Goal: Task Accomplishment & Management: Manage account settings

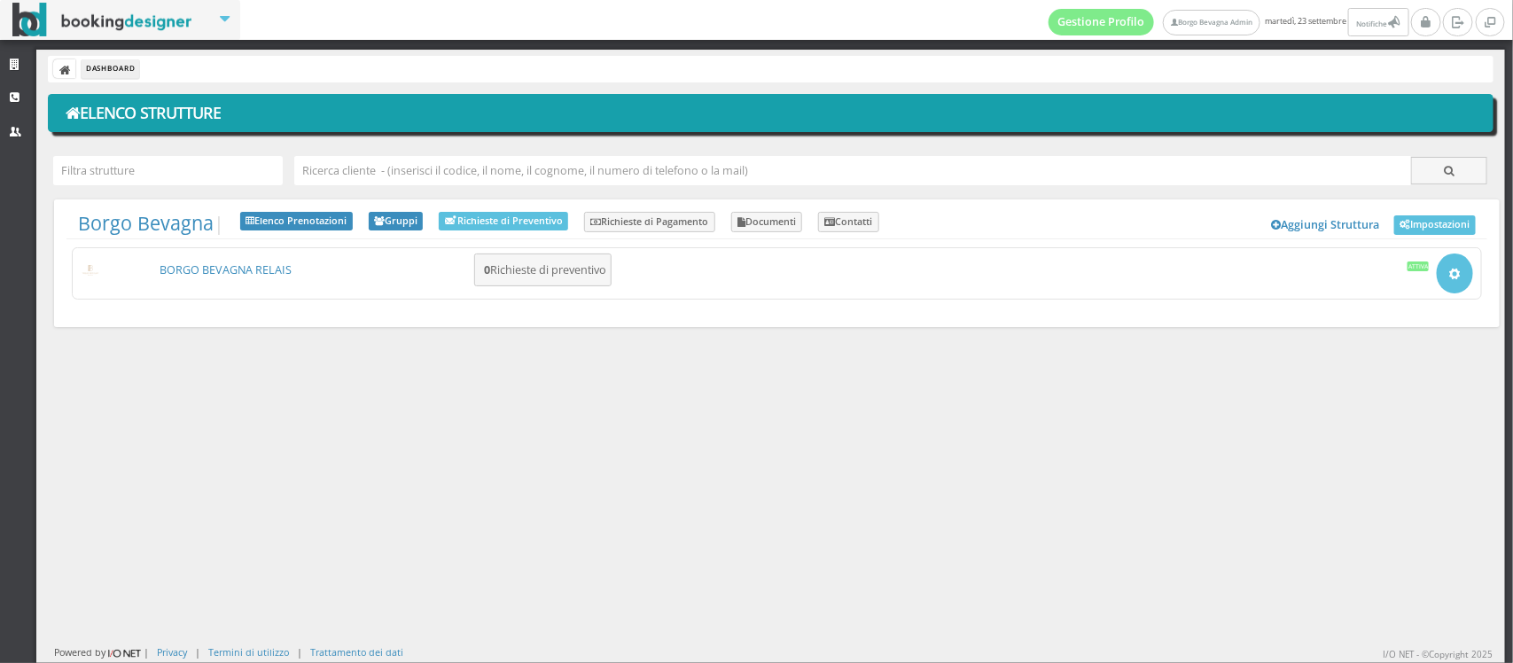
click at [215, 270] on link "BORGO BEVAGNA RELAIS" at bounding box center [226, 269] width 132 height 15
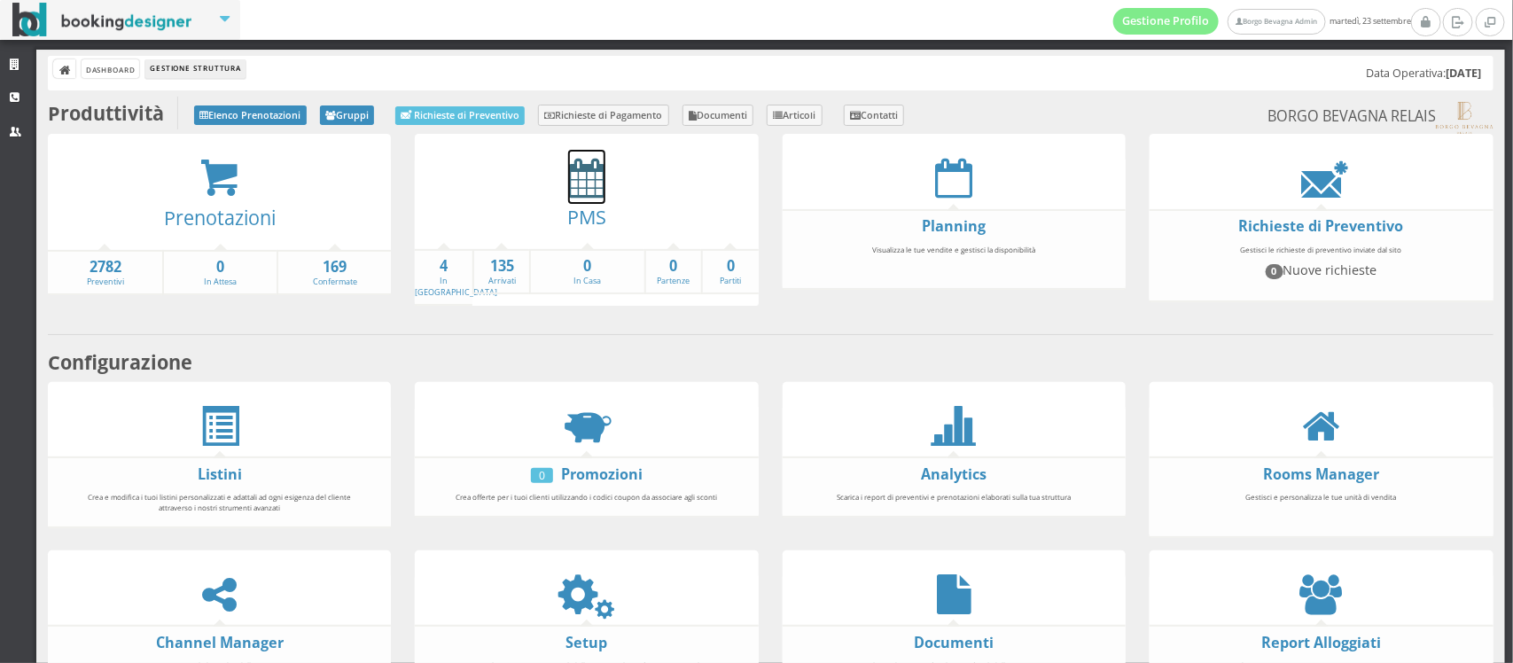
click at [574, 173] on icon at bounding box center [586, 178] width 37 height 40
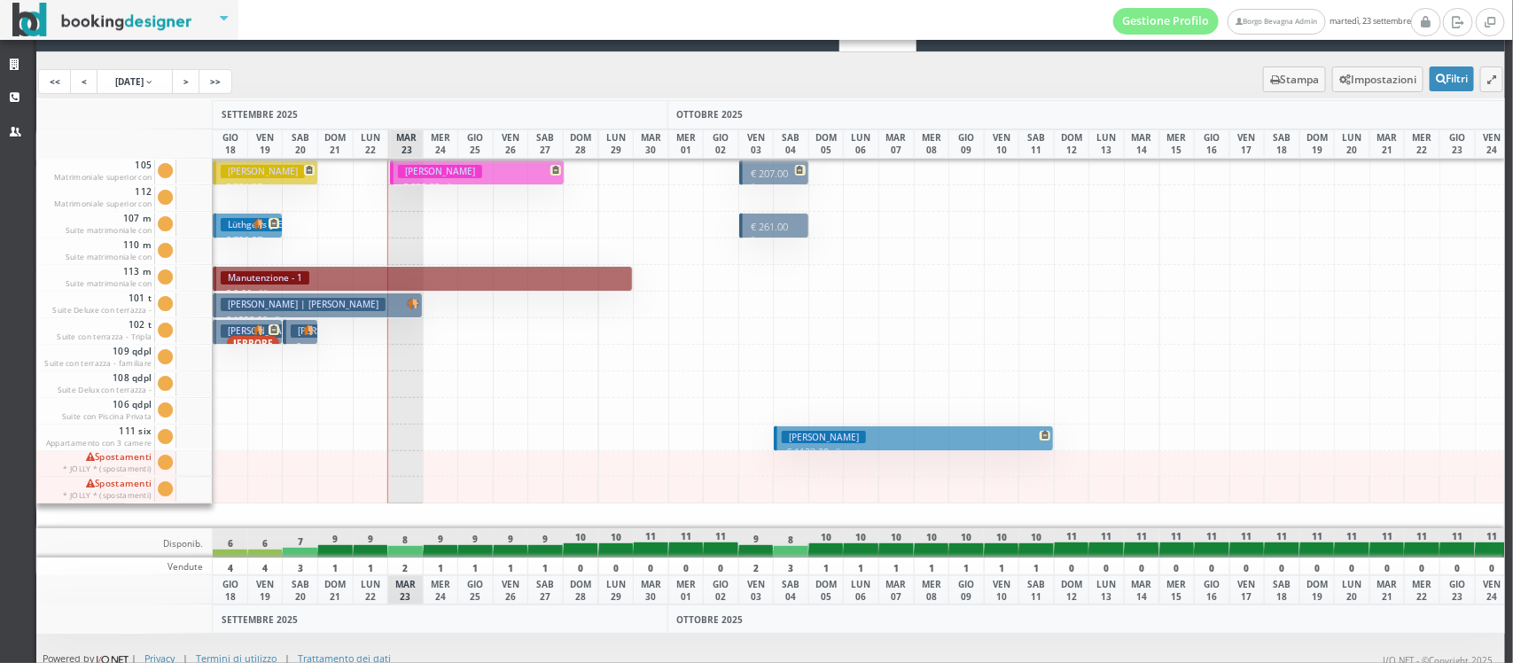
scroll to position [56, 0]
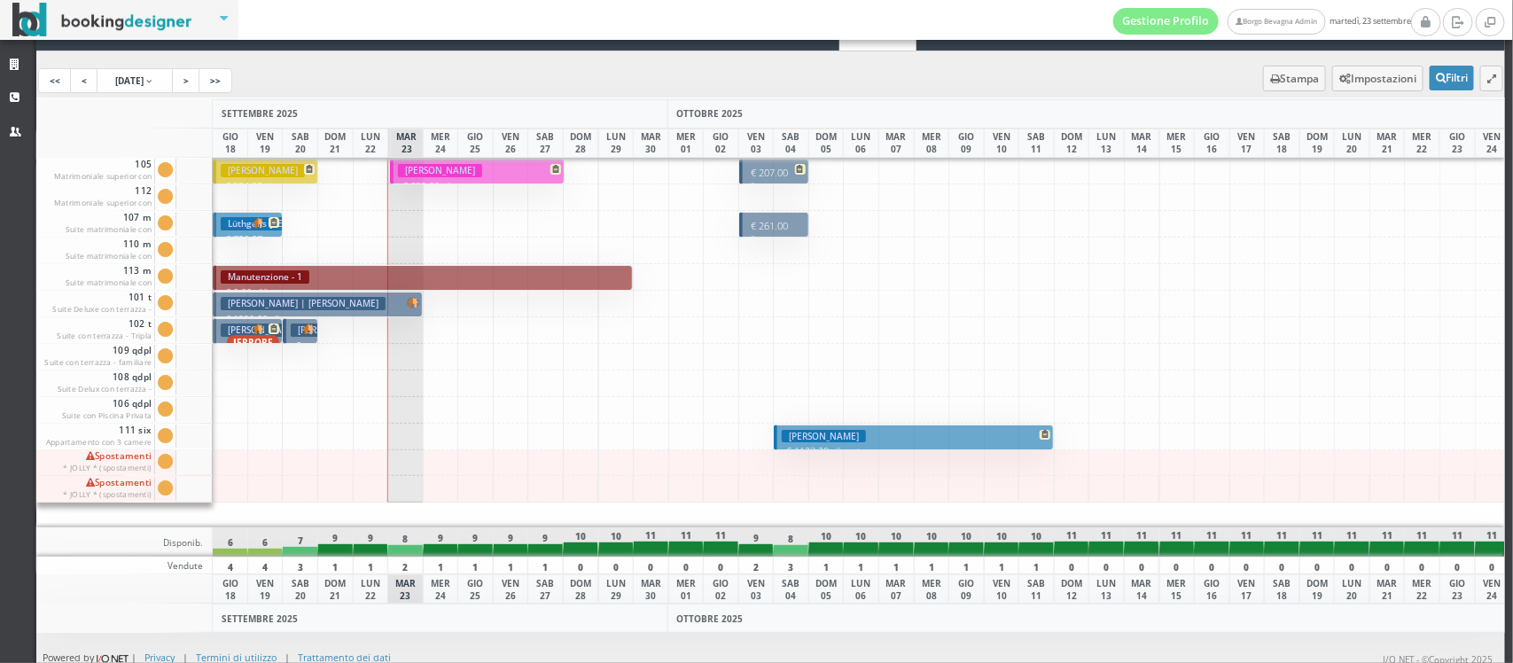
click at [449, 170] on h3 "Thiebaut Corinne" at bounding box center [440, 170] width 84 height 13
click at [394, 166] on button "Thiebaut Corinne € 630.00 5 notti 2 Adulti" at bounding box center [477, 172] width 175 height 26
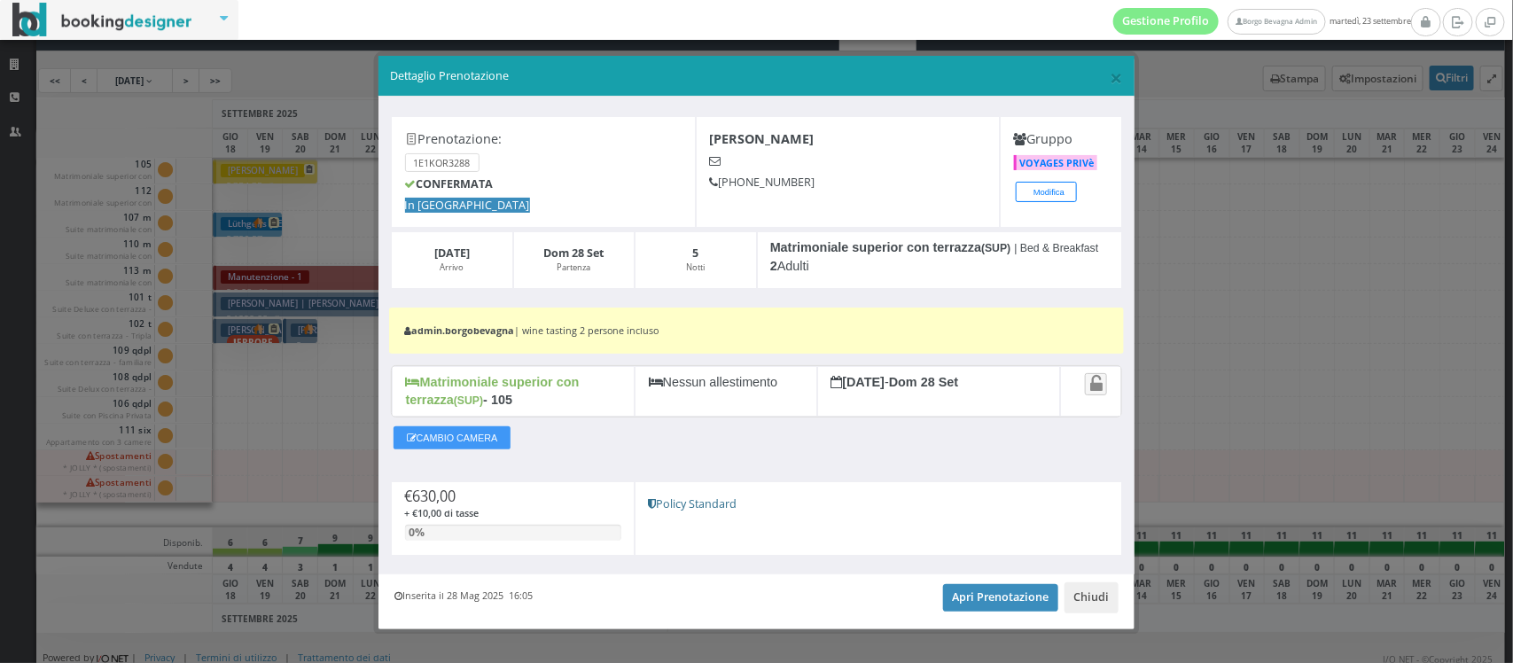
drag, startPoint x: 811, startPoint y: 191, endPoint x: 703, endPoint y: 183, distance: 108.4
click at [709, 183] on h5 "+33 6 20 05 39 40" at bounding box center [847, 182] width 277 height 13
copy h5 "+33 6 20 05 39 40"
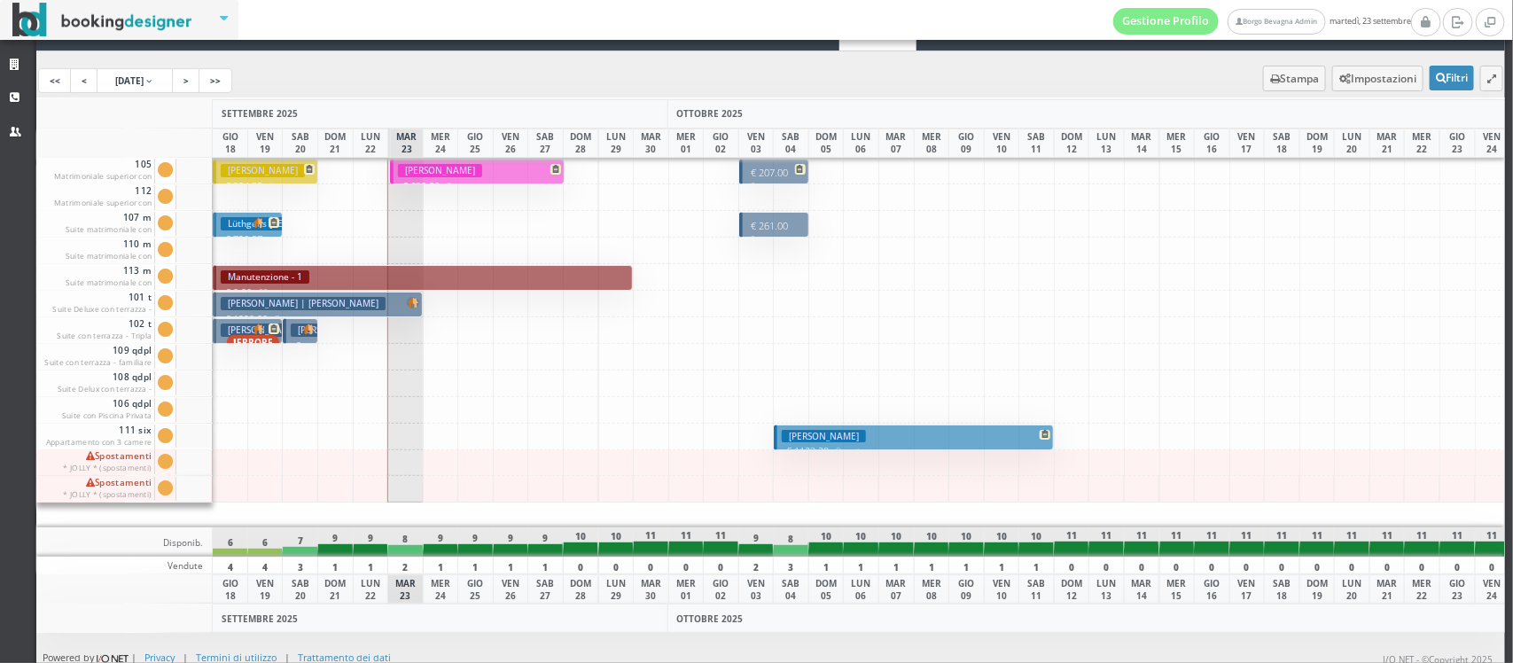
click at [365, 295] on button "Mazza Robera | Mazza Roberta € 1220.00 7 notti 2 Adulti" at bounding box center [318, 305] width 210 height 26
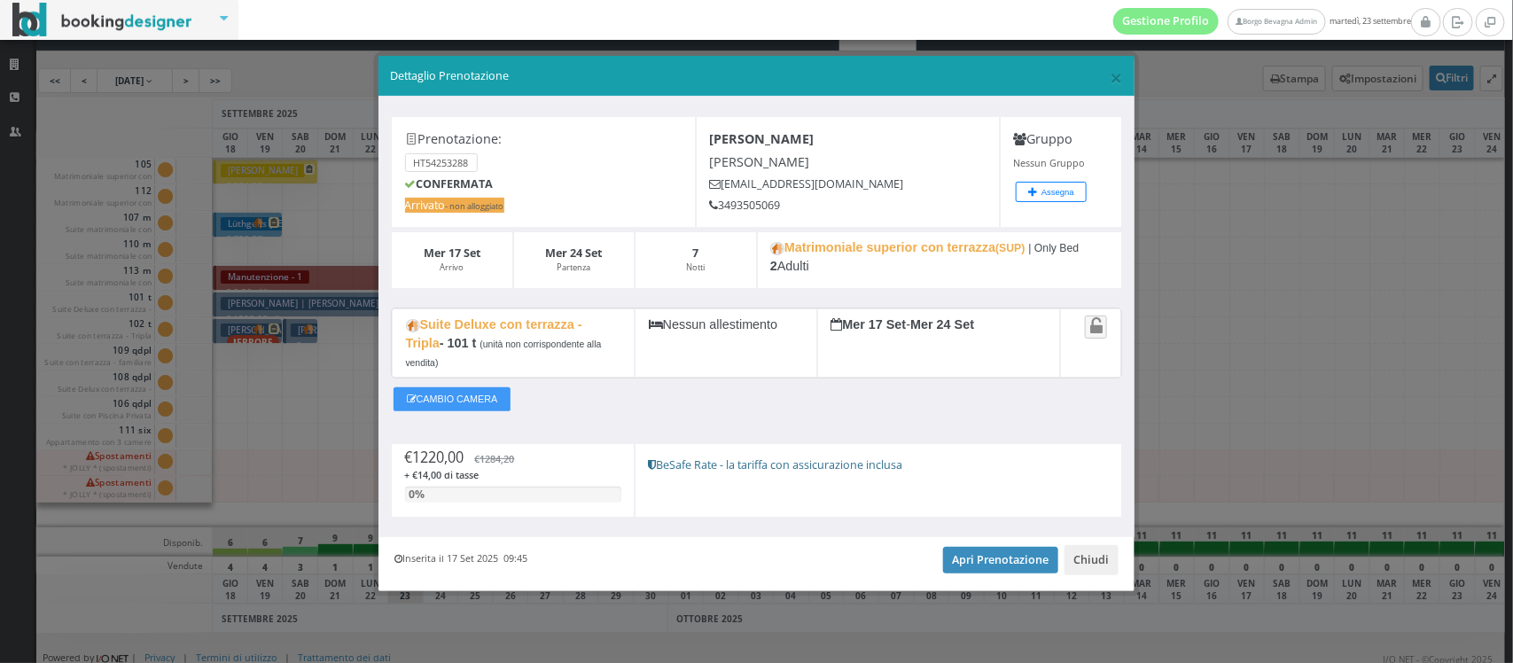
click at [548, 421] on div "CAMBIO CAMERA" at bounding box center [756, 403] width 731 height 41
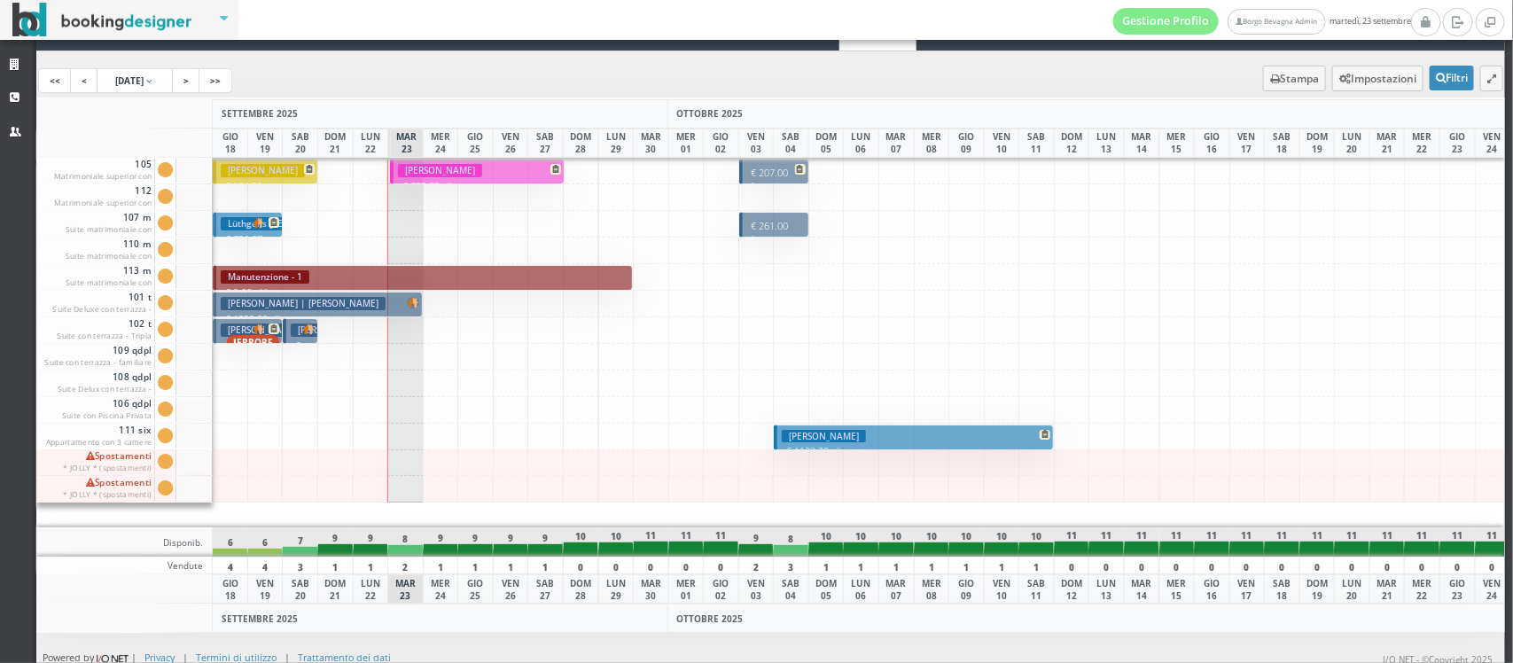
click at [284, 330] on button "Frings Markus € 180.05 1 notti 2 Adulti" at bounding box center [300, 331] width 35 height 26
click at [236, 333] on span "ERRORE" at bounding box center [247, 343] width 63 height 38
click at [839, 440] on h3 "Levin Konstantin" at bounding box center [824, 436] width 84 height 13
click at [763, 220] on p "€ 261.00 2 notti" at bounding box center [775, 232] width 57 height 27
drag, startPoint x: 254, startPoint y: 175, endPoint x: 220, endPoint y: 167, distance: 34.6
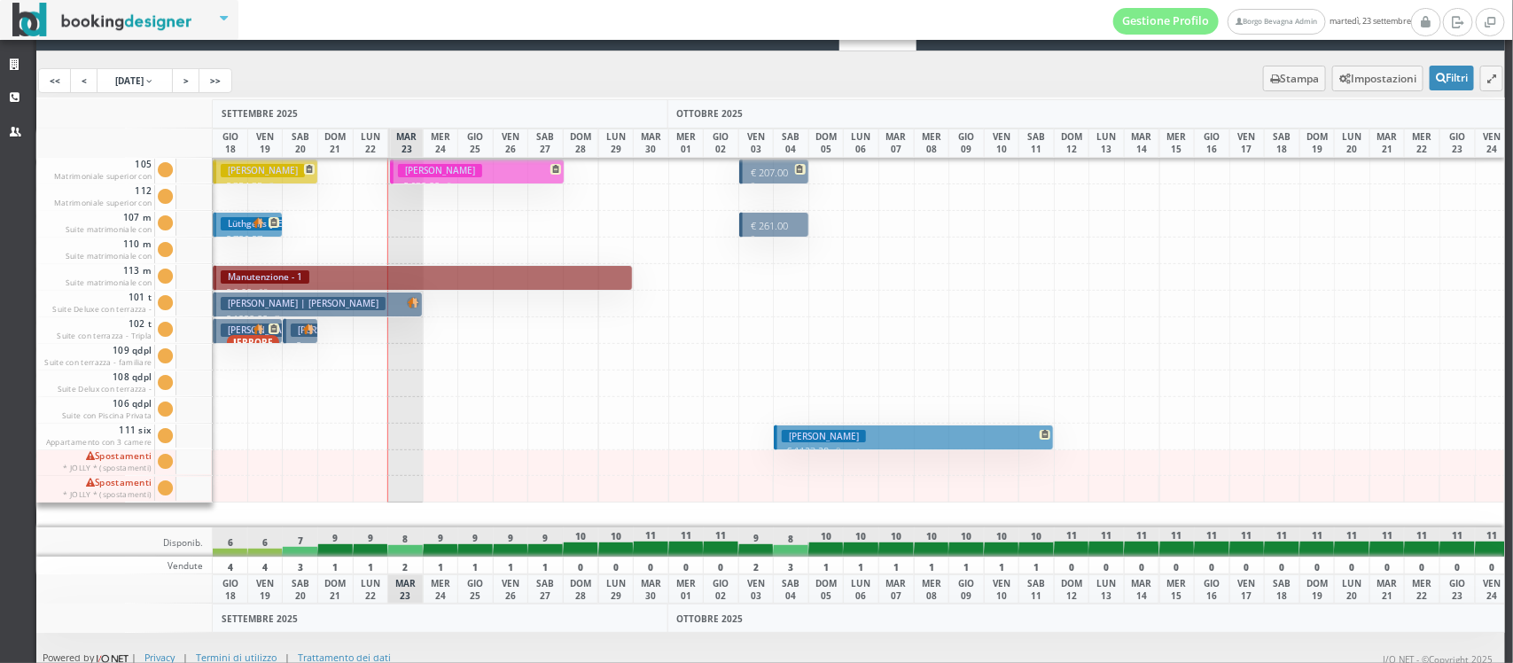
click at [221, 167] on h3 "Guidi Giovanni" at bounding box center [263, 170] width 84 height 13
click at [228, 226] on h3 "Lüthgens Daniela | Lüthgens Dr. Daniela" at bounding box center [352, 223] width 263 height 13
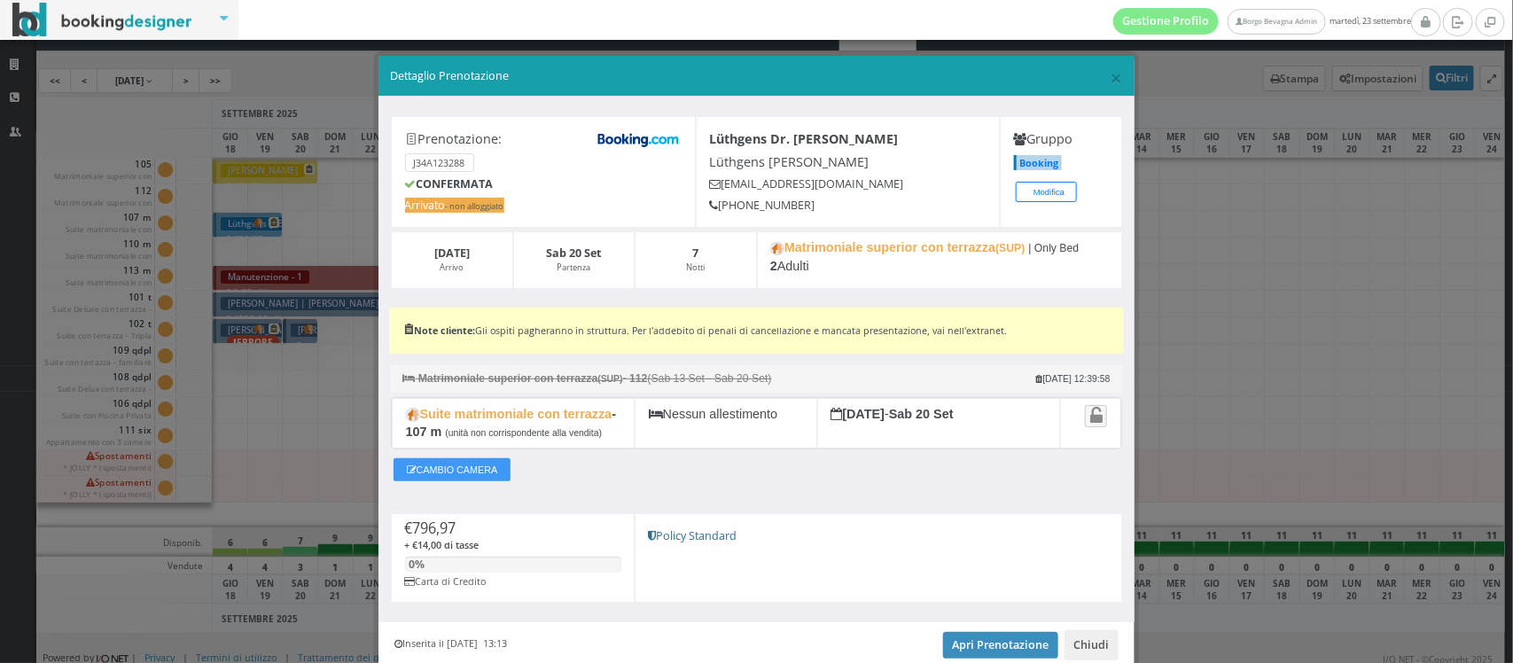
drag, startPoint x: 516, startPoint y: 465, endPoint x: 514, endPoint y: 455, distance: 10.8
click at [514, 455] on div "CAMBIO CAMERA" at bounding box center [756, 474] width 731 height 41
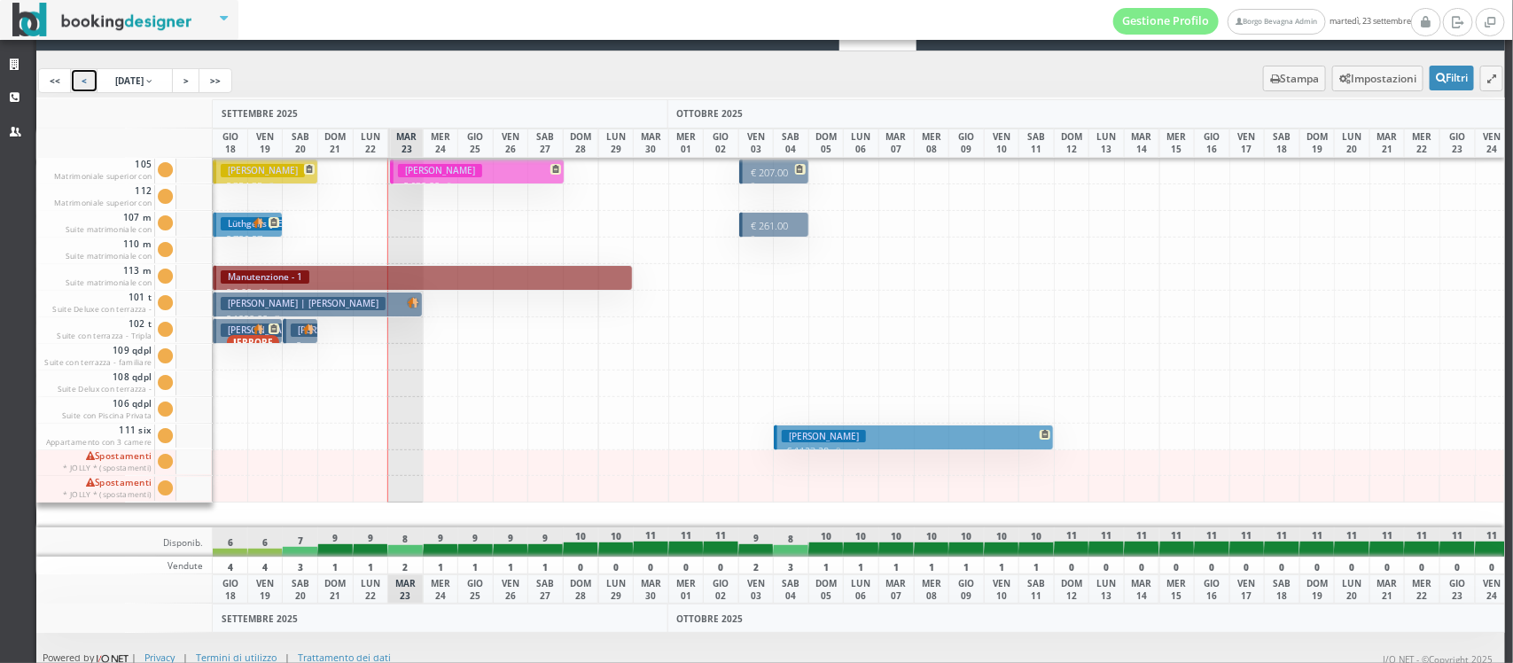
click at [85, 80] on link "<" at bounding box center [84, 80] width 28 height 25
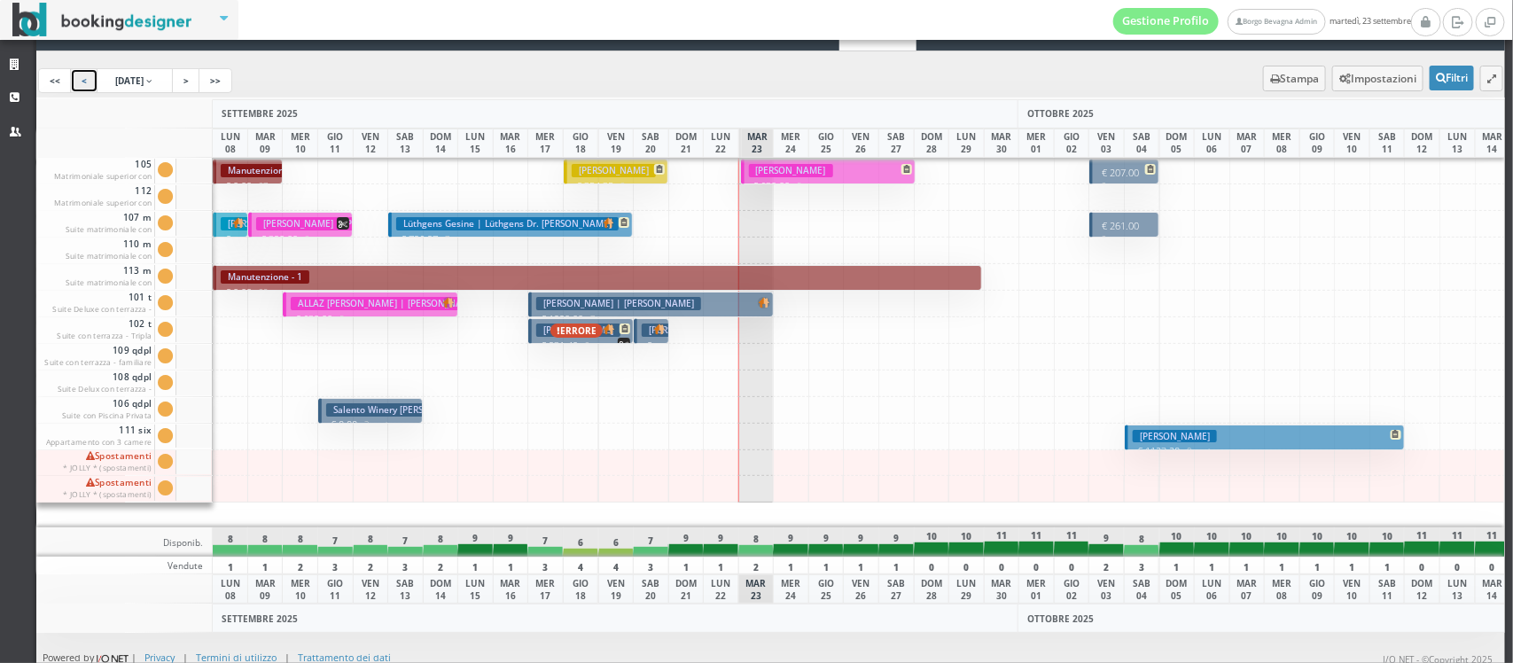
click at [381, 412] on h3 "Salento Winery Lodge Fabio" at bounding box center [401, 409] width 151 height 13
drag, startPoint x: 236, startPoint y: 187, endPoint x: 485, endPoint y: 184, distance: 249.1
click at [485, 184] on div "105 Matrimoniale superior con terrazza Cam. 105 sporca Segna come pulita Segna …" at bounding box center [770, 343] width 1469 height 371
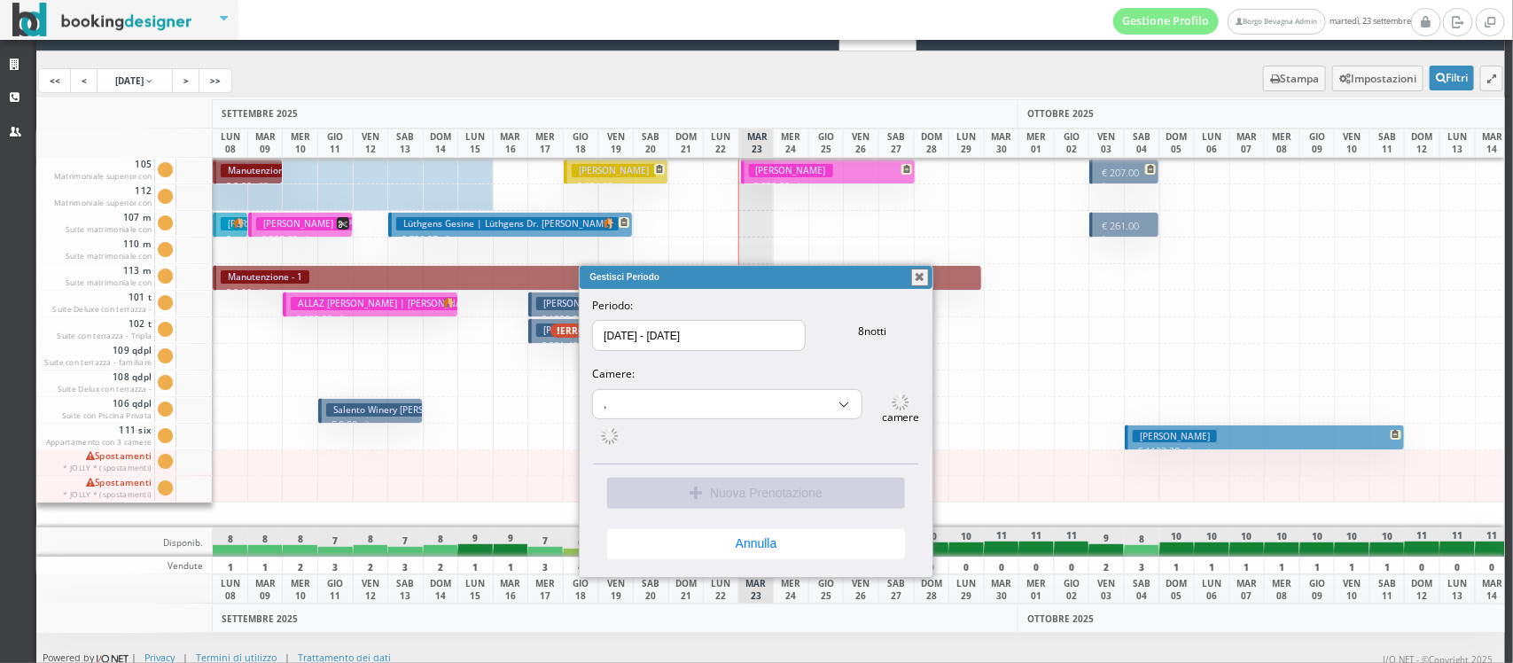
select select "9695"
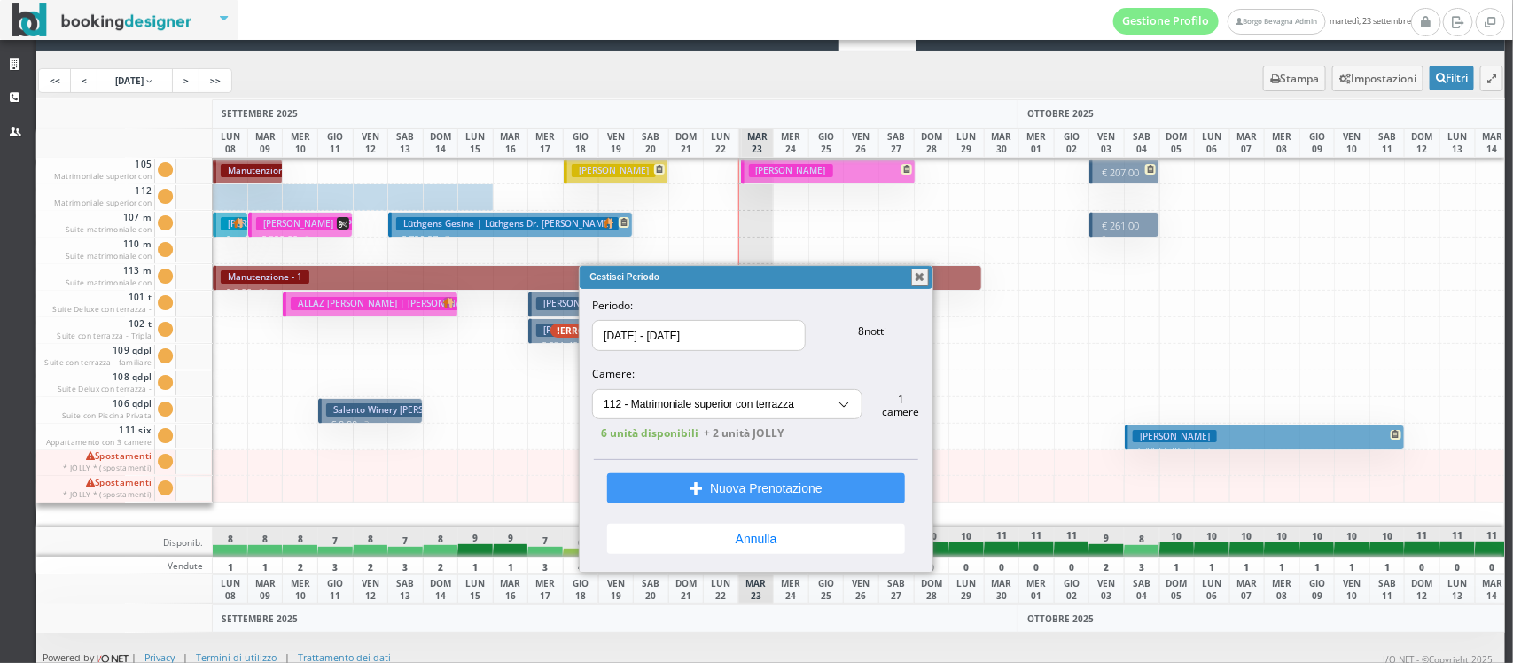
click at [233, 223] on img at bounding box center [238, 223] width 12 height 12
click at [82, 76] on link "<" at bounding box center [84, 80] width 28 height 25
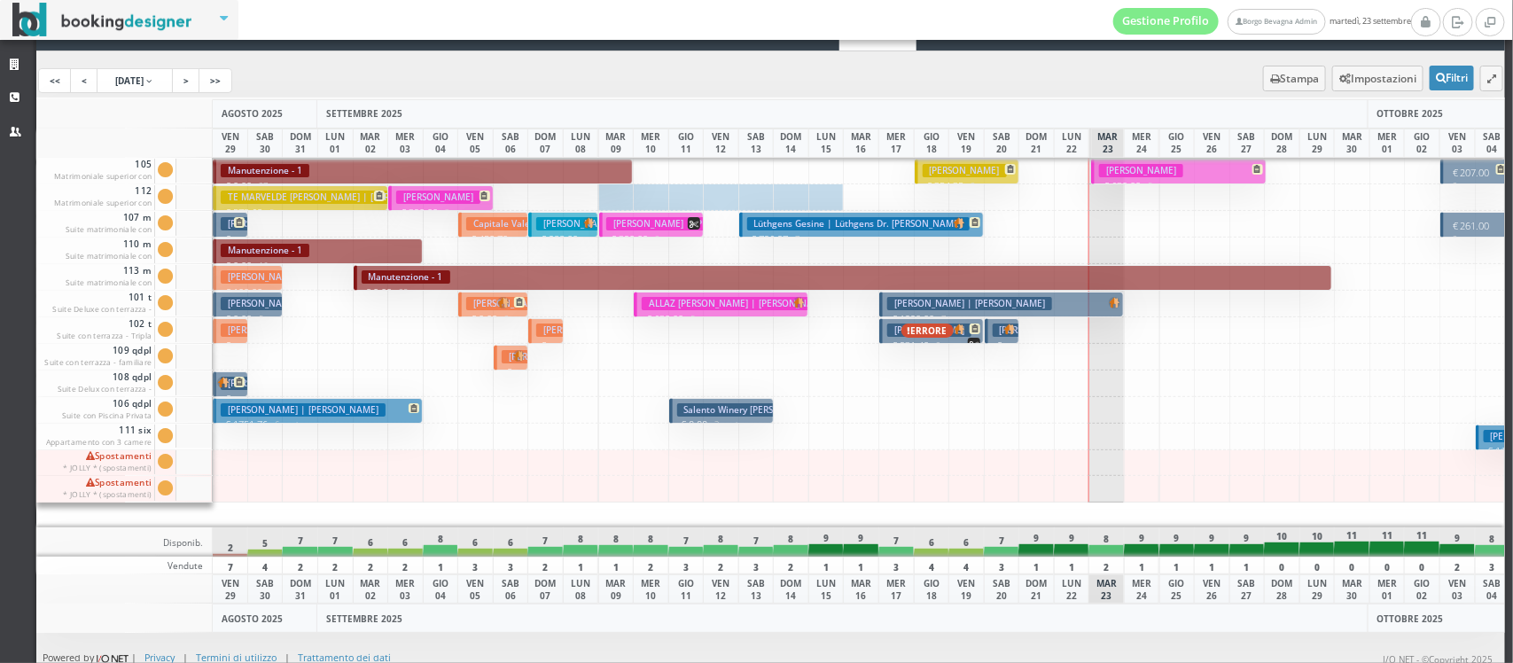
click at [647, 289] on body "Filtri Evidenzia: -- Gruppo Stato prenotazione Stato camera Stato pagamento Can…" at bounding box center [756, 331] width 1513 height 663
click at [569, 220] on h3 "PANKAU THOMAS JOHANNES WILHELM JOSEF | Escapes Secret" at bounding box center [615, 223] width 159 height 13
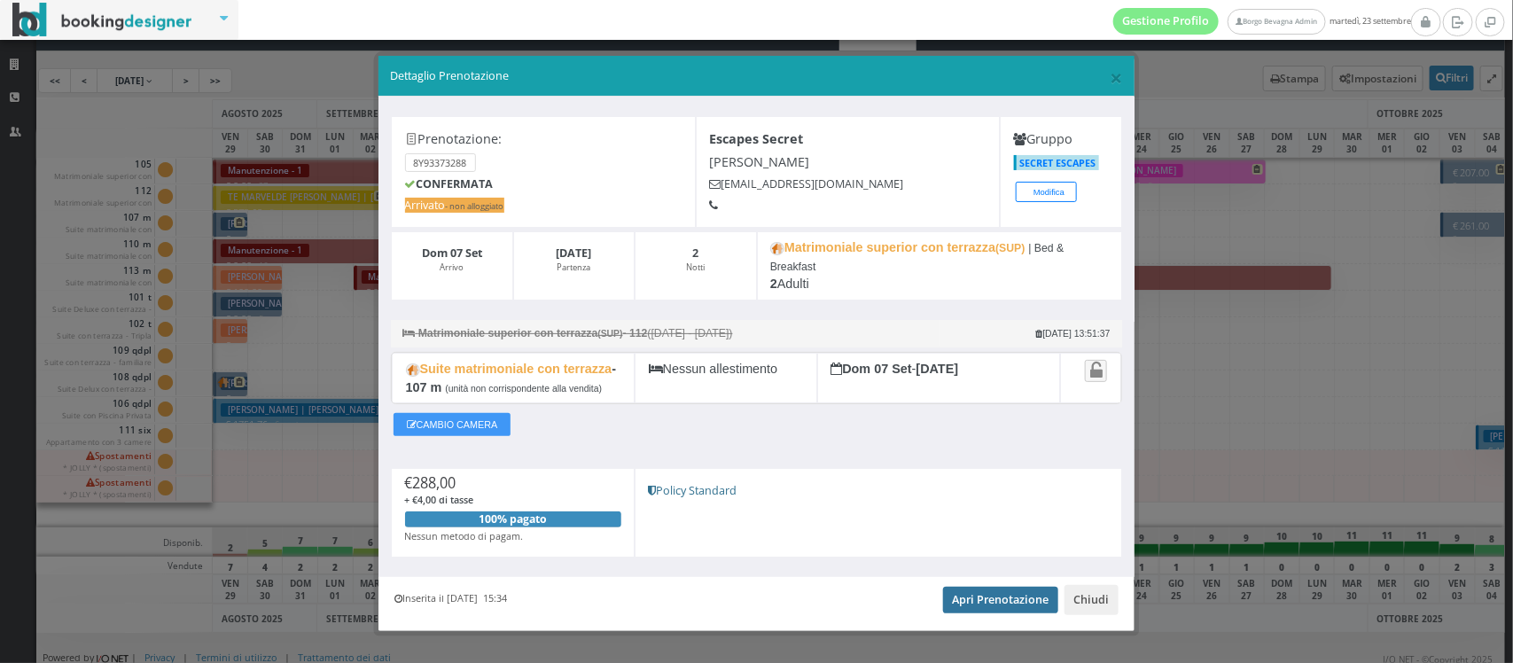
click at [967, 598] on link "Apri Prenotazione" at bounding box center [1001, 600] width 116 height 27
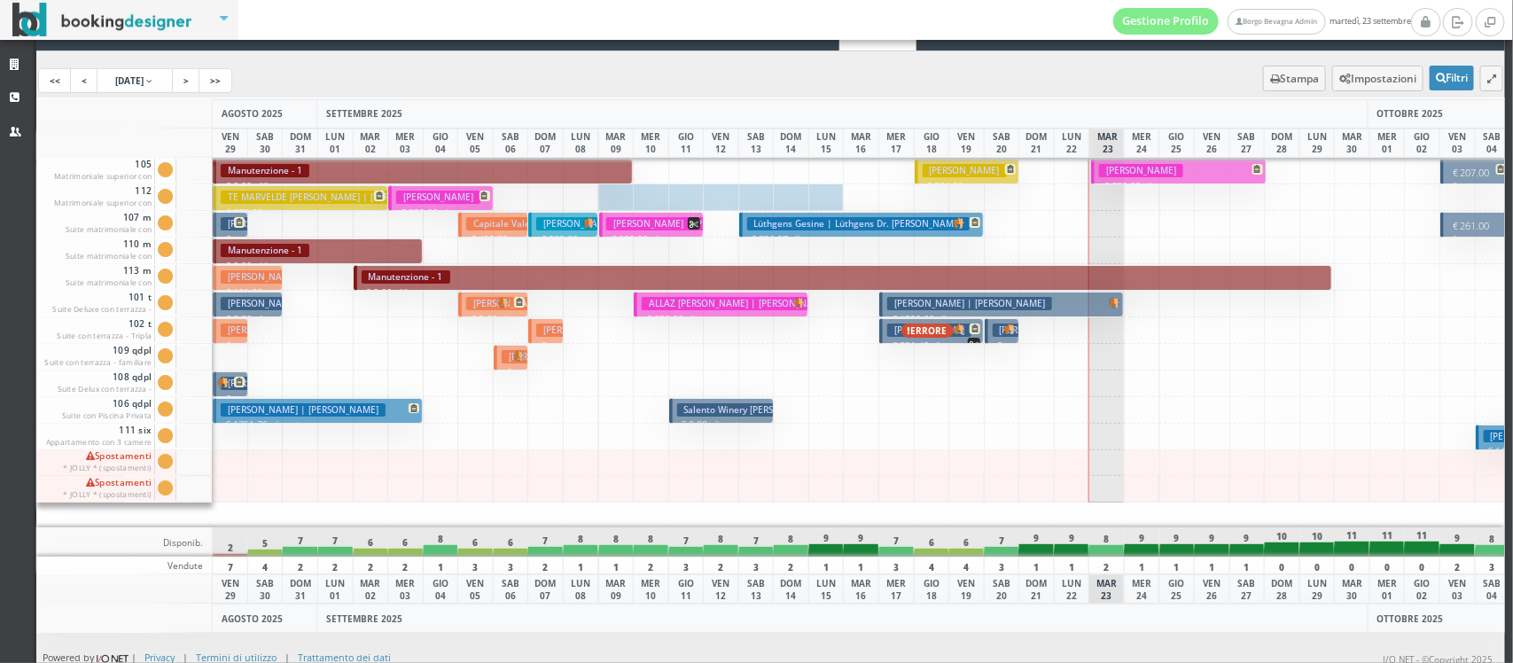
click at [233, 196] on h3 "TE MARVELDE JOHANNES HERMANUS FREDERIKUS | Rebergen Angela" at bounding box center [371, 197] width 300 height 13
click at [82, 78] on link "<" at bounding box center [84, 80] width 28 height 25
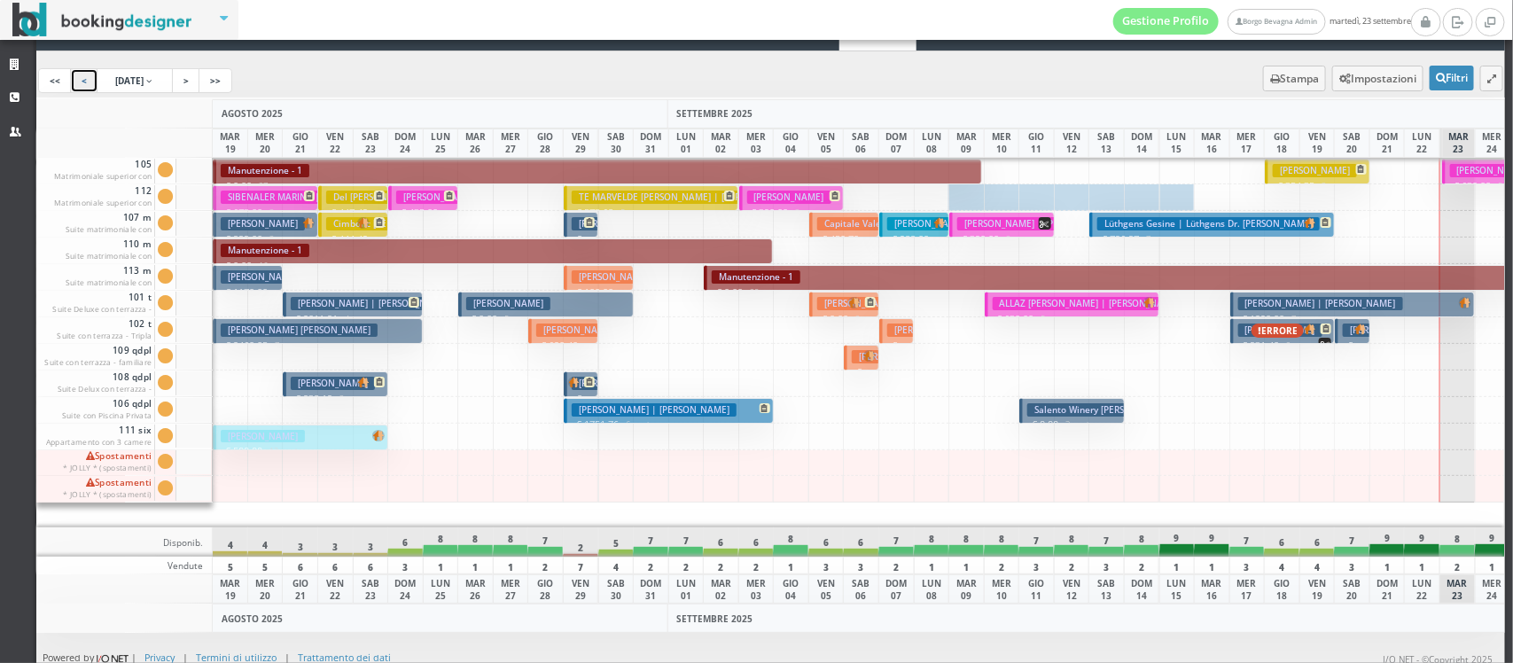
click at [570, 332] on h3 "STARACE IGINIO | Scarace" at bounding box center [600, 330] width 128 height 13
click at [577, 284] on h3 "Giannone Luca" at bounding box center [614, 276] width 84 height 13
click at [587, 418] on p "€ 1751.76 6 notti" at bounding box center [670, 425] width 197 height 14
click at [567, 224] on button "LIFSCHITZ DIEGO IVAN | Roman Alejandra Daniela € 422.32 1 notti 2 Adulti" at bounding box center [581, 225] width 35 height 26
click at [326, 384] on h3 "Dellino Francesca Nicole" at bounding box center [333, 383] width 84 height 13
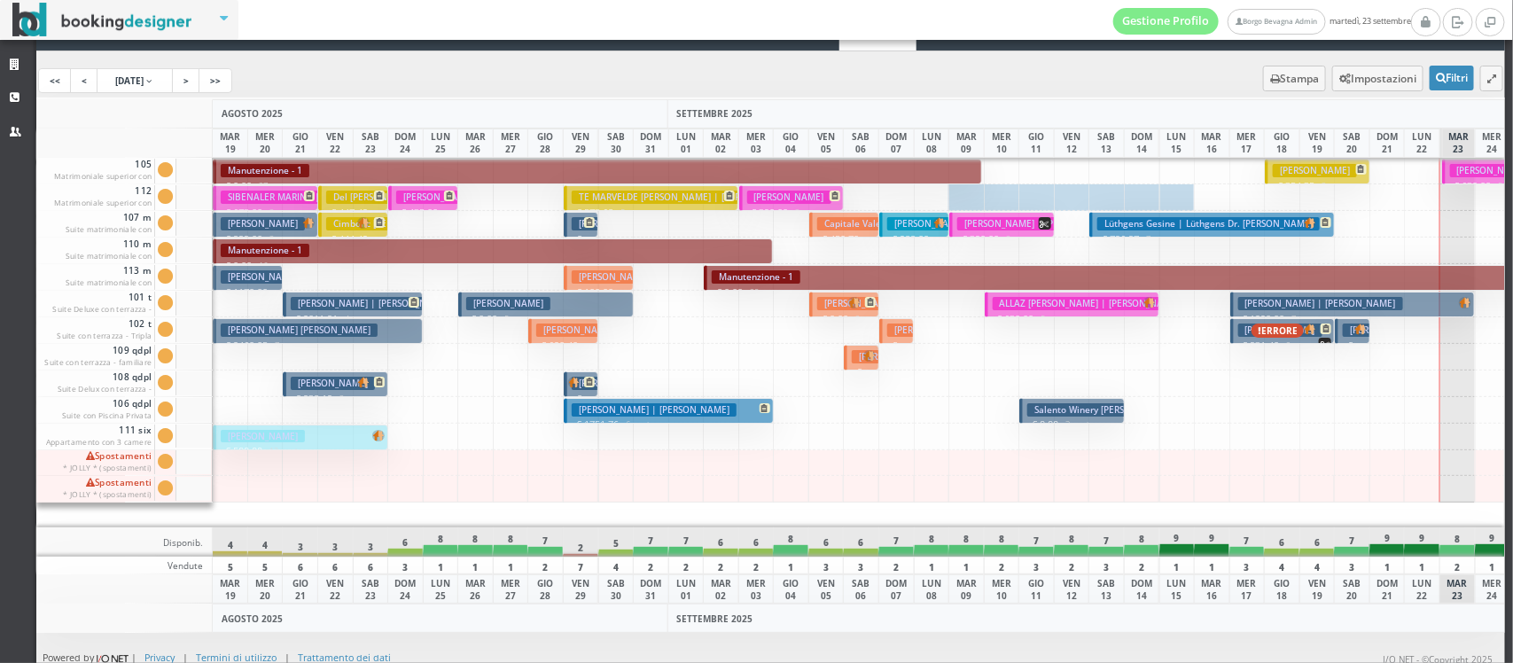
click at [311, 326] on h3 "Giuliano Lolaico Savino" at bounding box center [299, 330] width 157 height 13
click at [311, 300] on h3 "Biasioli Anna | Piani Massimiliano" at bounding box center [373, 303] width 165 height 13
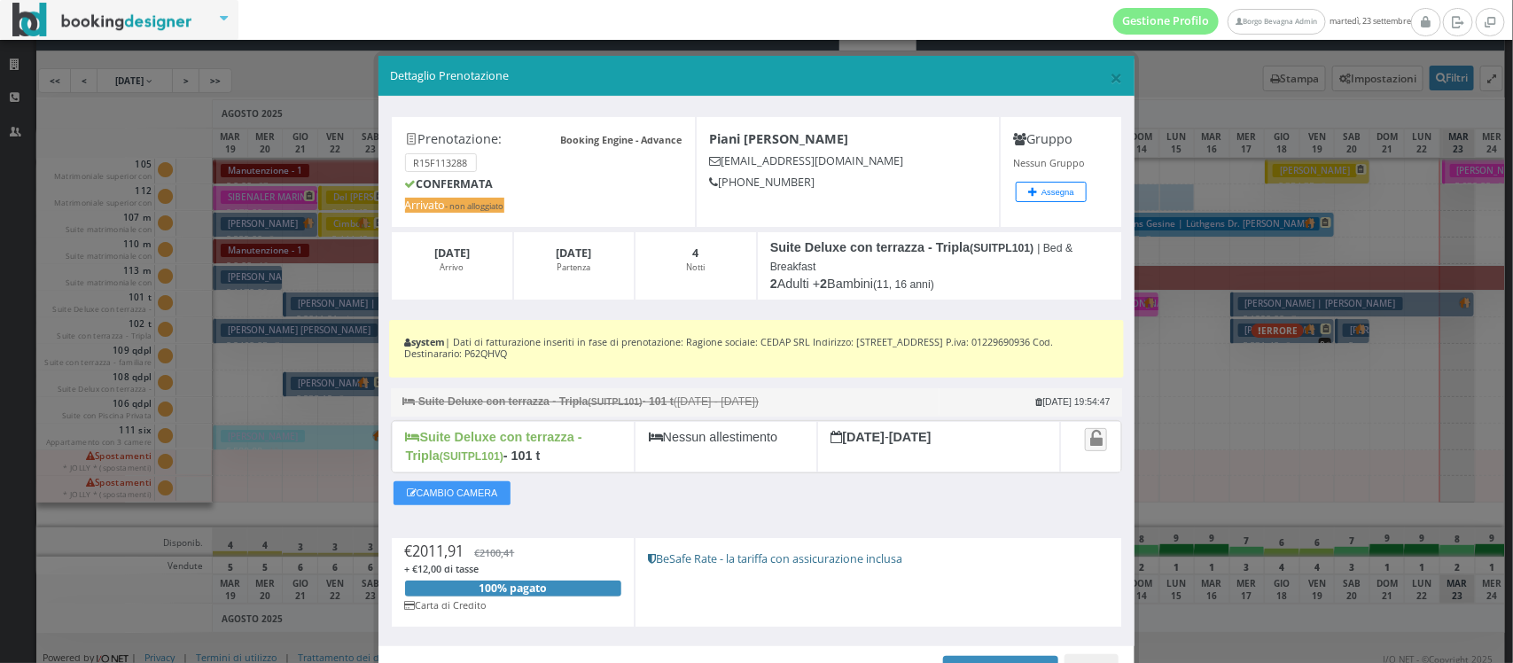
click at [311, 300] on div "Strutture CRM Utenti Tableau Dashboard Tutte In Arrivo Arrivati In Casa In Part…" at bounding box center [756, 305] width 1513 height 613
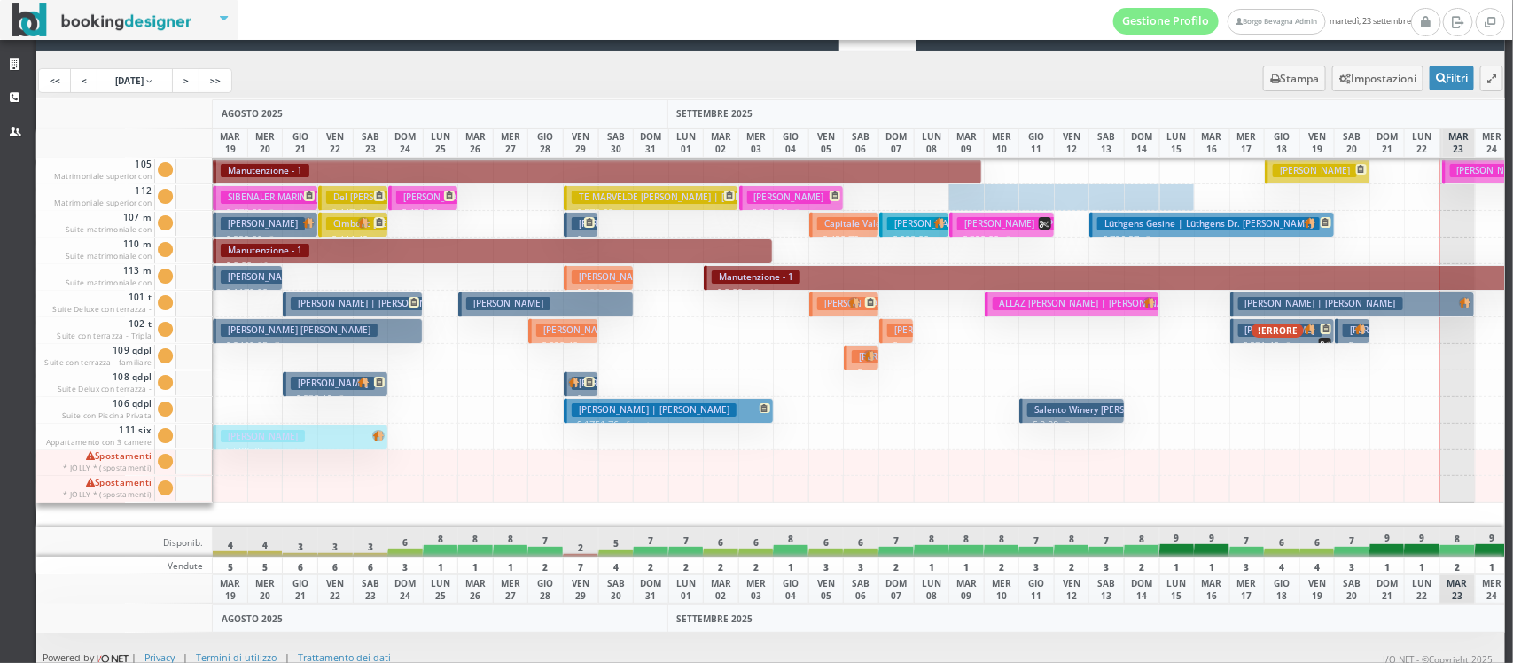
click at [246, 276] on h3 "FUZIO Annalisa | Annalisa" at bounding box center [303, 276] width 165 height 13
click at [329, 220] on h3 "Cimbolic Stephen | Cimbolic Steve" at bounding box center [448, 223] width 245 height 13
click at [337, 197] on h3 "Del Prete Emil" at bounding box center [376, 197] width 101 height 13
click at [421, 206] on p "€ 435.00 2 notti" at bounding box center [424, 219] width 57 height 27
click at [260, 226] on h3 "Verfaille Kelly" at bounding box center [263, 223] width 84 height 13
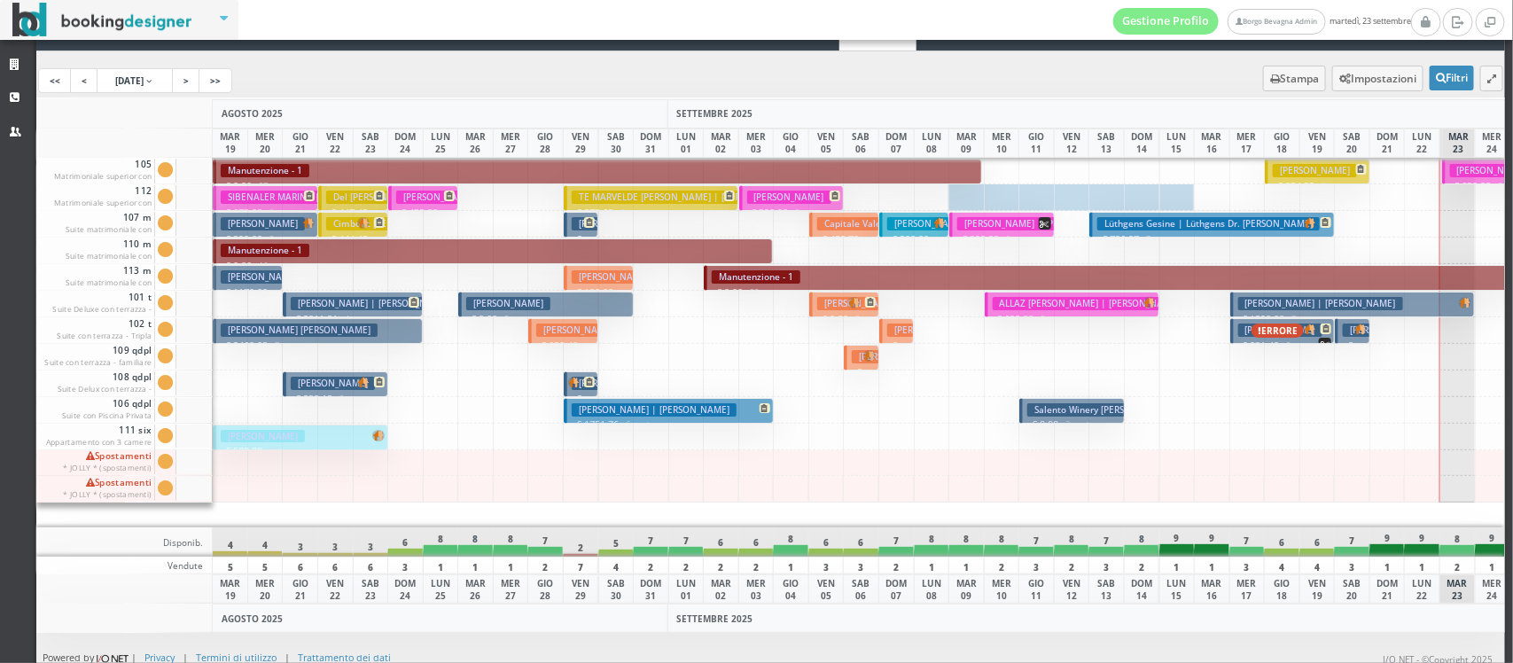
click at [260, 226] on h3 "Verfaille Kelly" at bounding box center [263, 223] width 84 height 13
click at [242, 275] on h3 "FUZIO Annalisa | Annalisa" at bounding box center [303, 276] width 165 height 13
click at [90, 82] on link "<" at bounding box center [84, 80] width 28 height 25
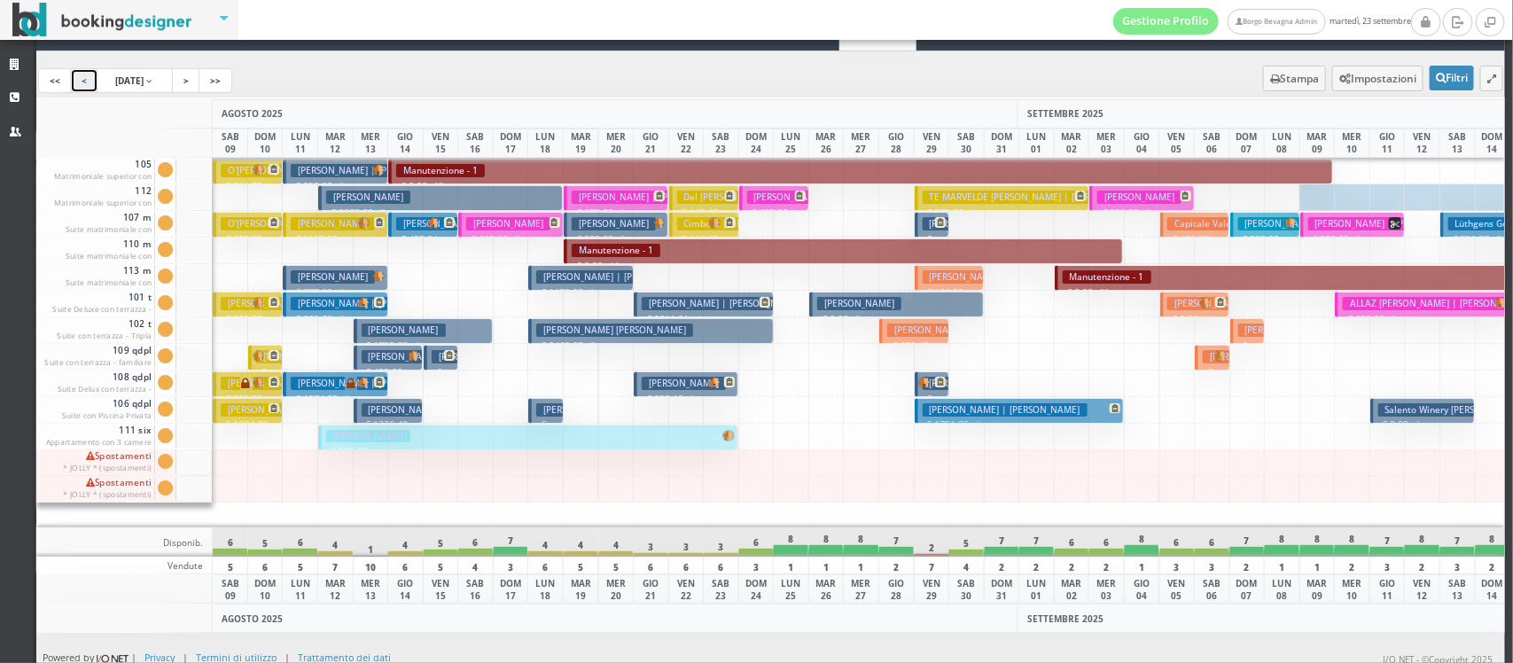
click at [418, 441] on button "Salvatore € 500.00 12 notti 2 Adulti + 1 Ragazzo (14 anni) + 2 Bambini (12, 8 a…" at bounding box center [528, 438] width 420 height 26
click at [976, 410] on h3 "Christiane Lux | Lux Thomas" at bounding box center [1005, 409] width 165 height 13
click at [922, 383] on img at bounding box center [924, 383] width 12 height 12
click at [910, 334] on h3 "STARACE IGINIO | Scarace" at bounding box center [951, 330] width 128 height 13
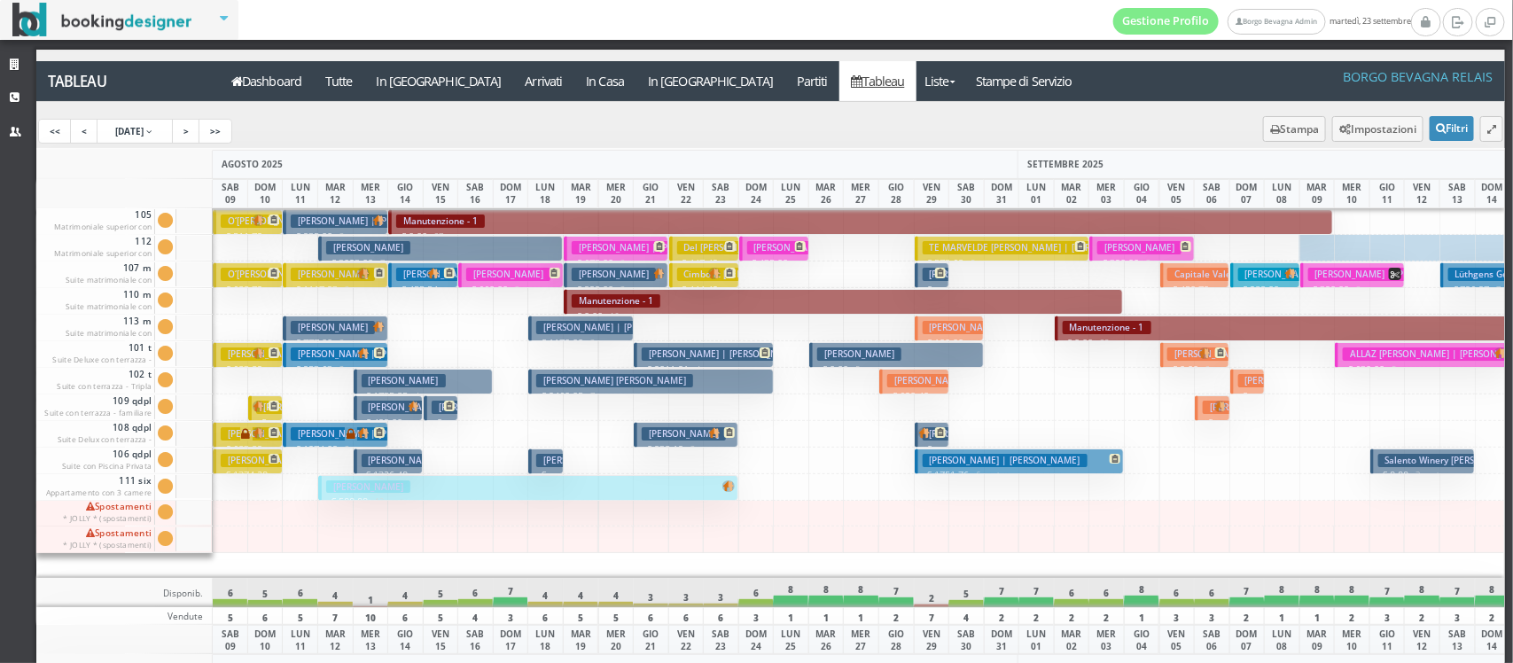
scroll to position [23, 0]
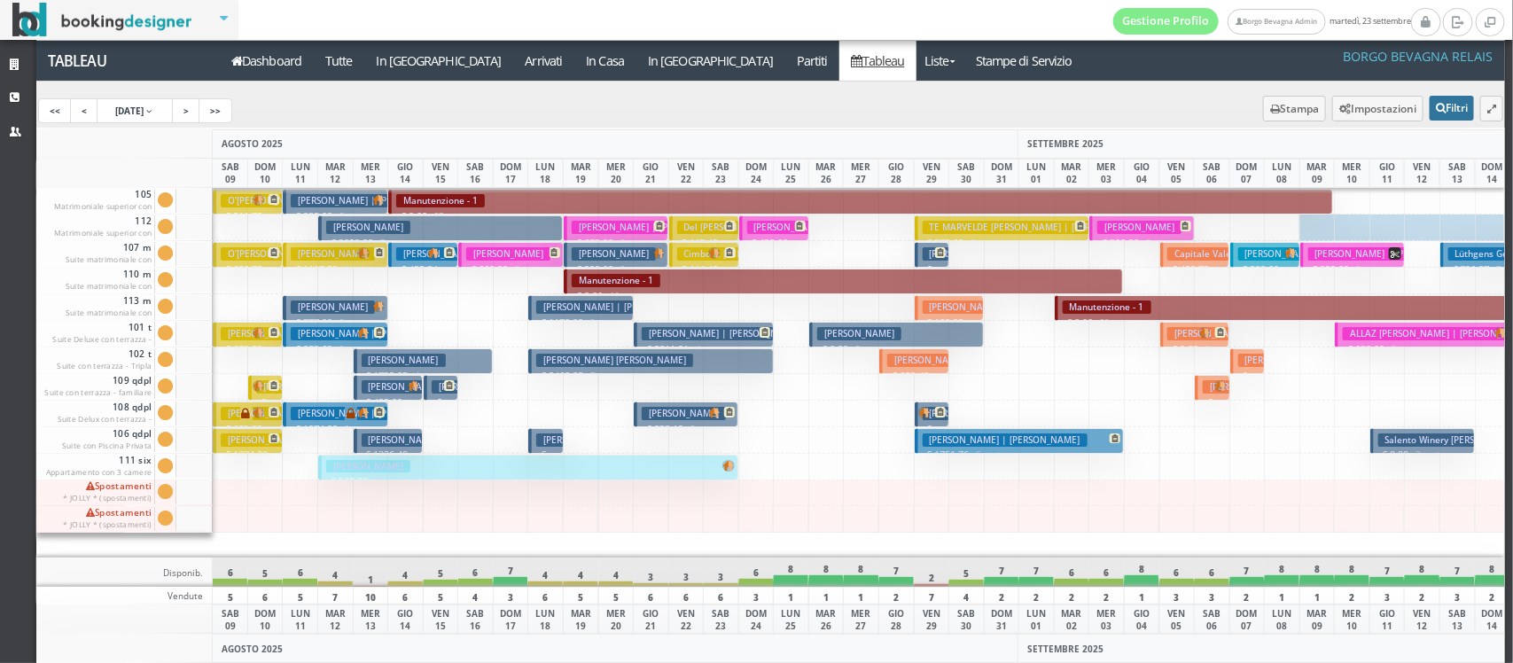
click at [1436, 104] on icon at bounding box center [1441, 108] width 10 height 11
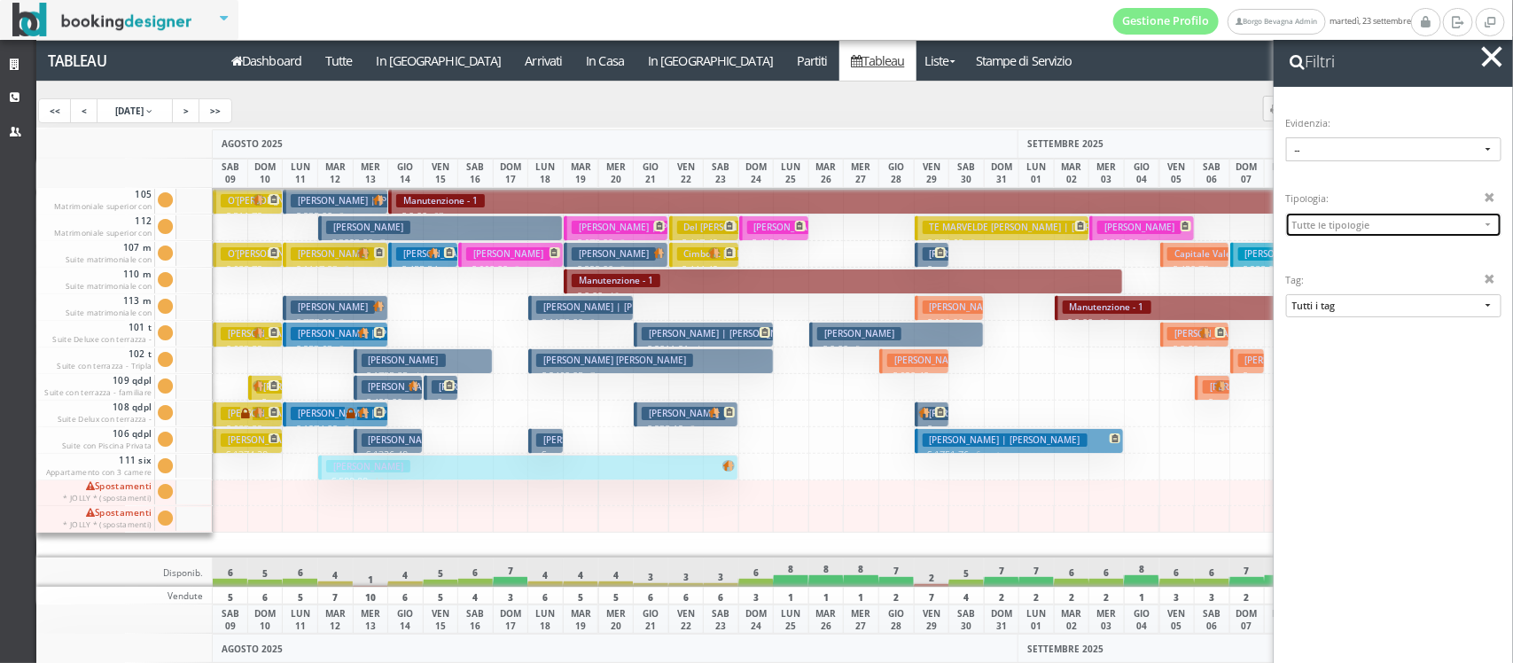
click at [1339, 231] on span "Tutte le tipologie" at bounding box center [1387, 224] width 188 height 13
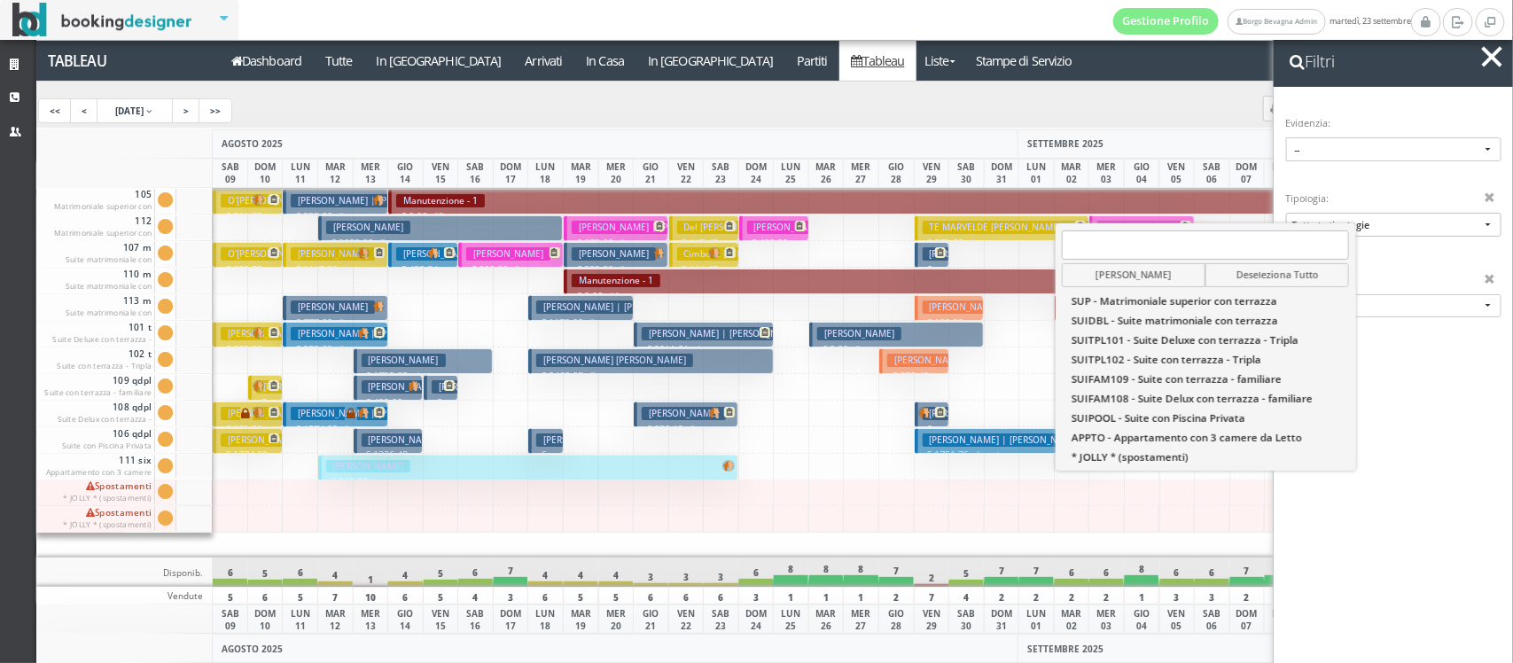
click at [980, 153] on div "AGOSTO 2025" at bounding box center [615, 143] width 807 height 29
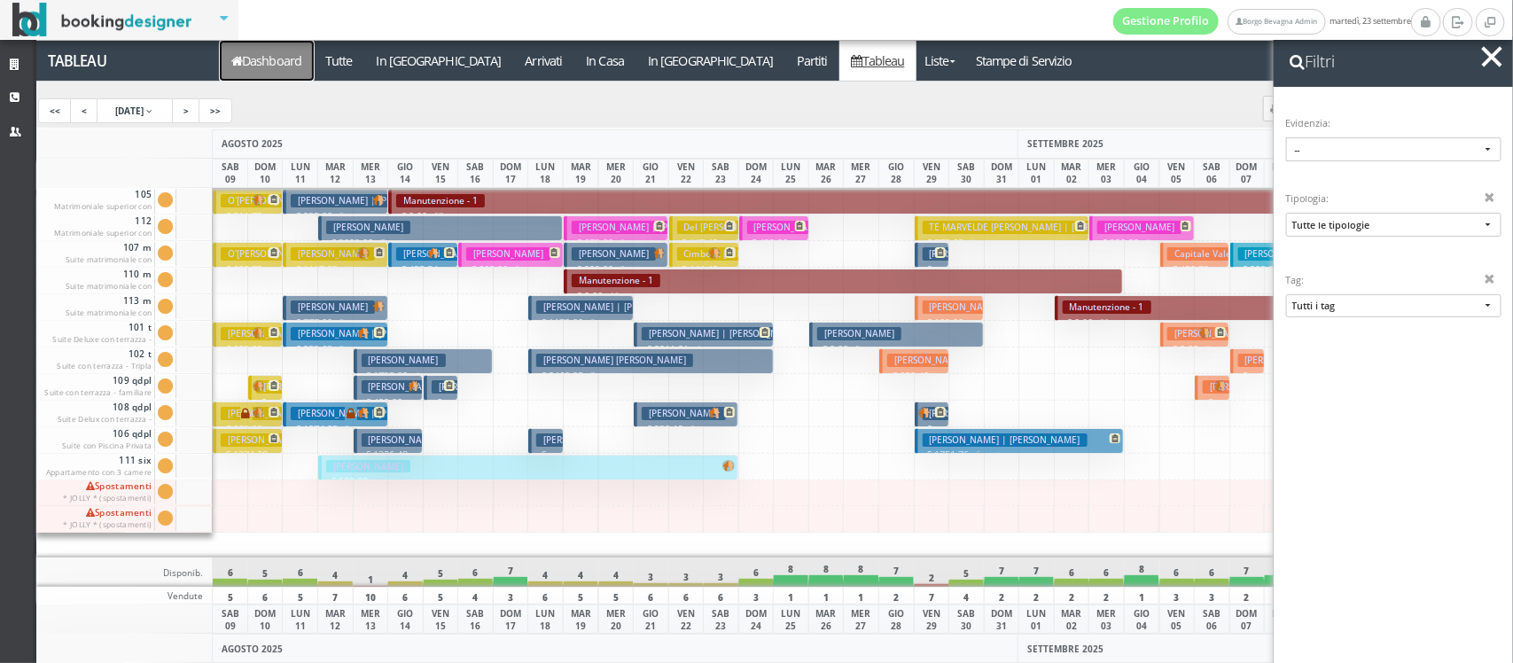
click at [248, 55] on link "Dashboard" at bounding box center [267, 61] width 94 height 40
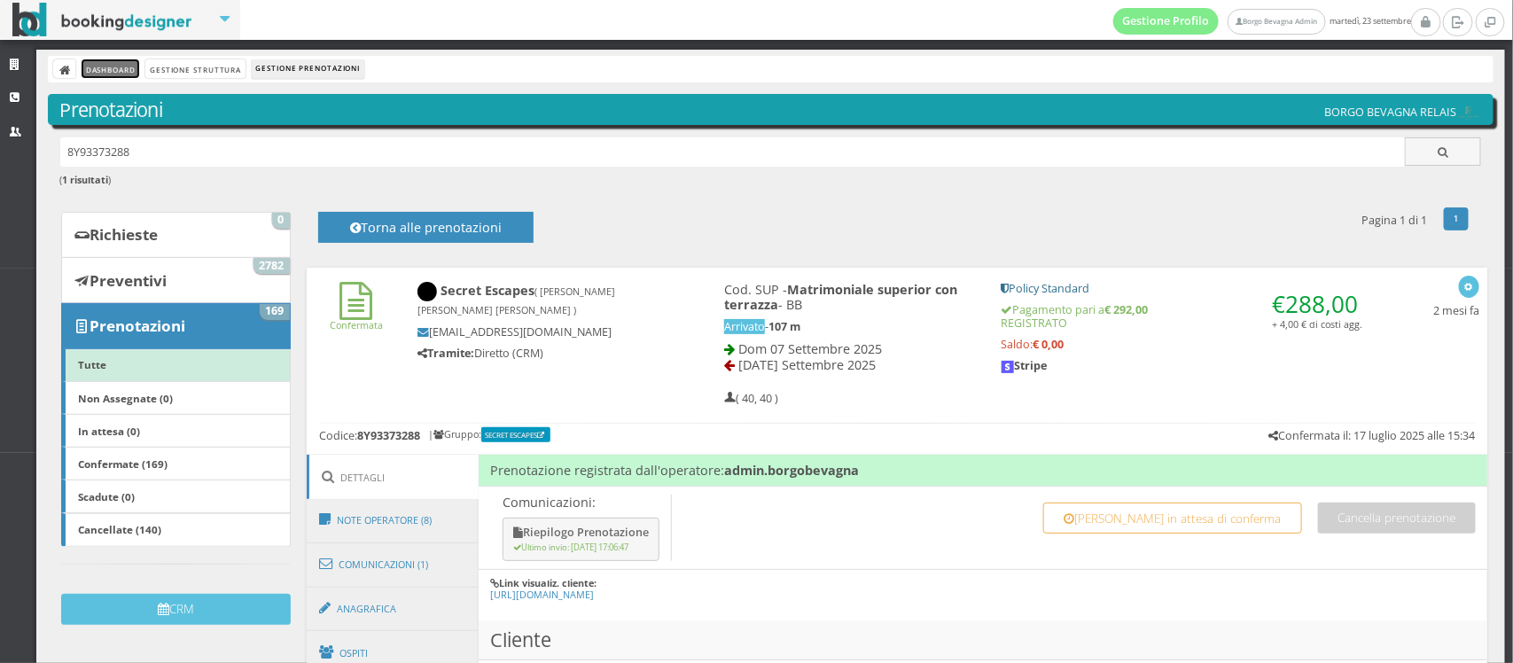
click at [99, 69] on link "Dashboard" at bounding box center [111, 68] width 58 height 19
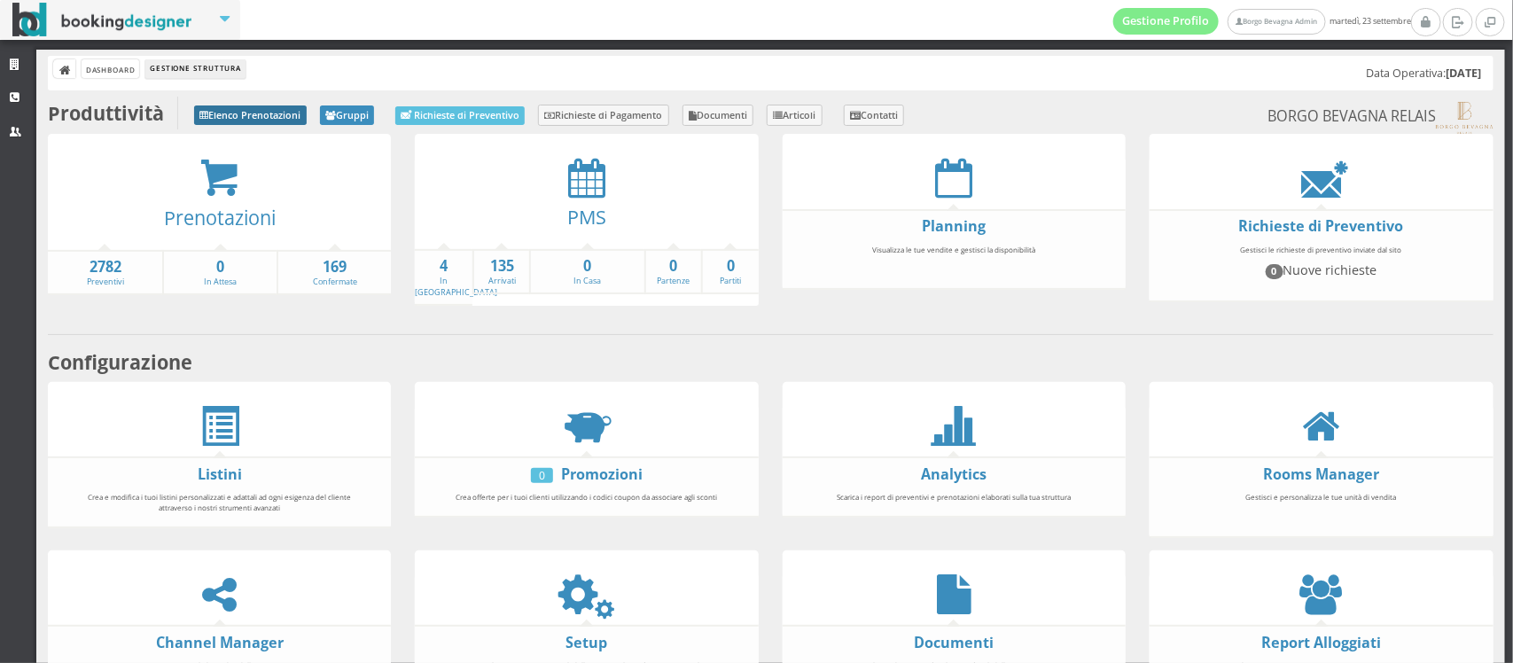
click at [285, 109] on link "Elenco Prenotazioni" at bounding box center [250, 115] width 113 height 20
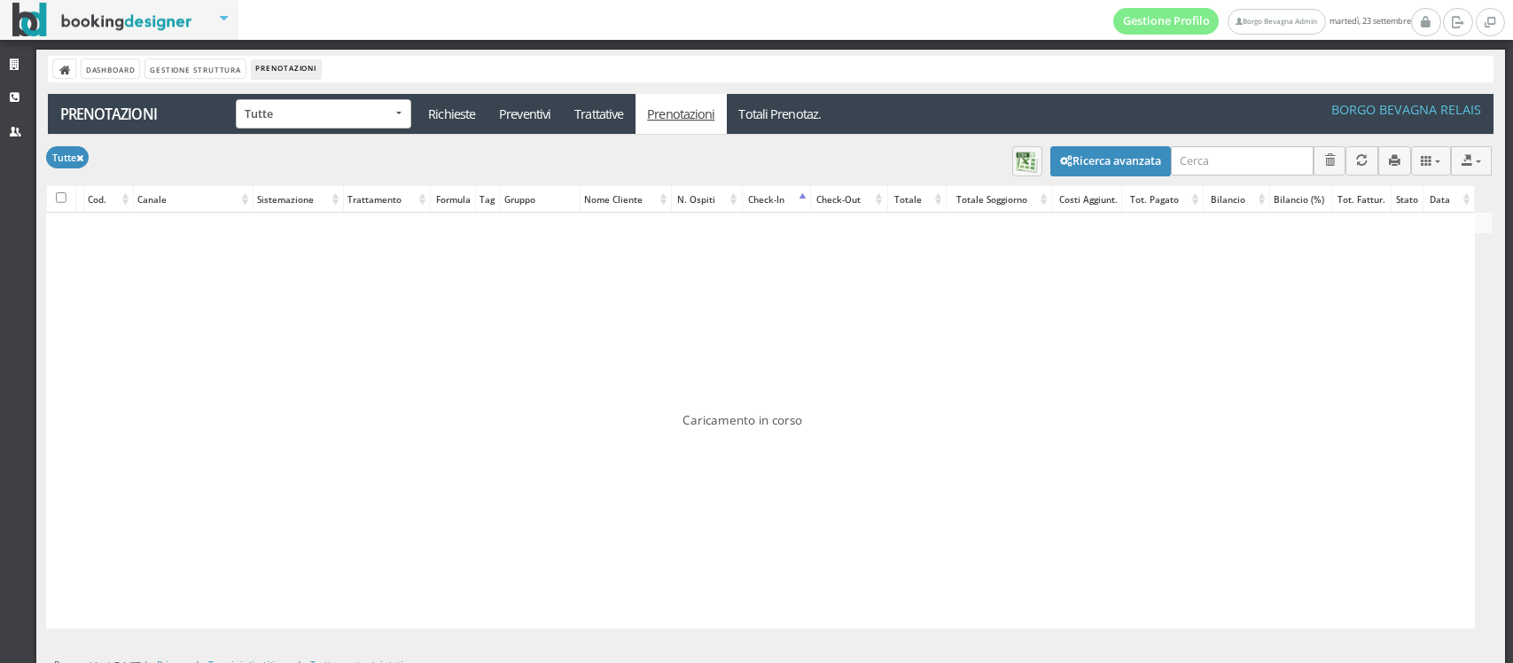
select select
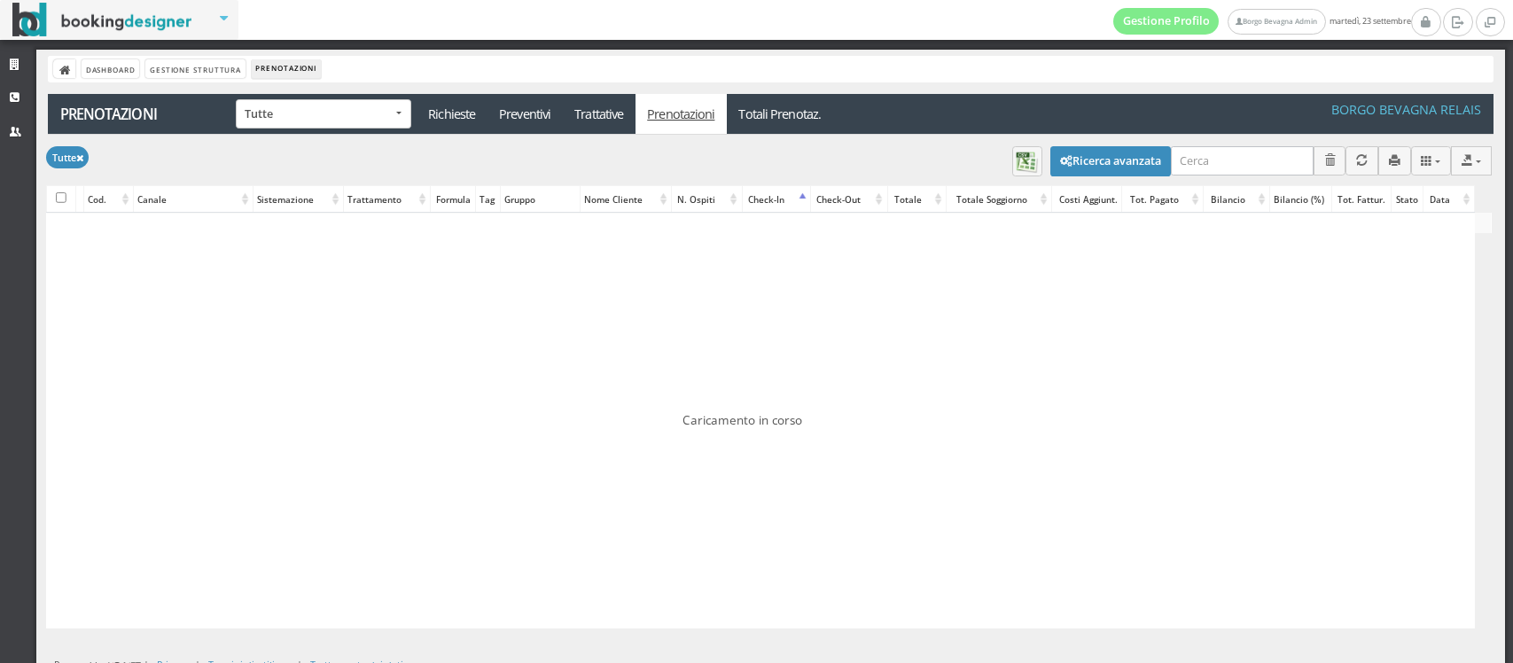
select select
click at [1050, 170] on button "Ricerca avanzata" at bounding box center [1110, 161] width 121 height 30
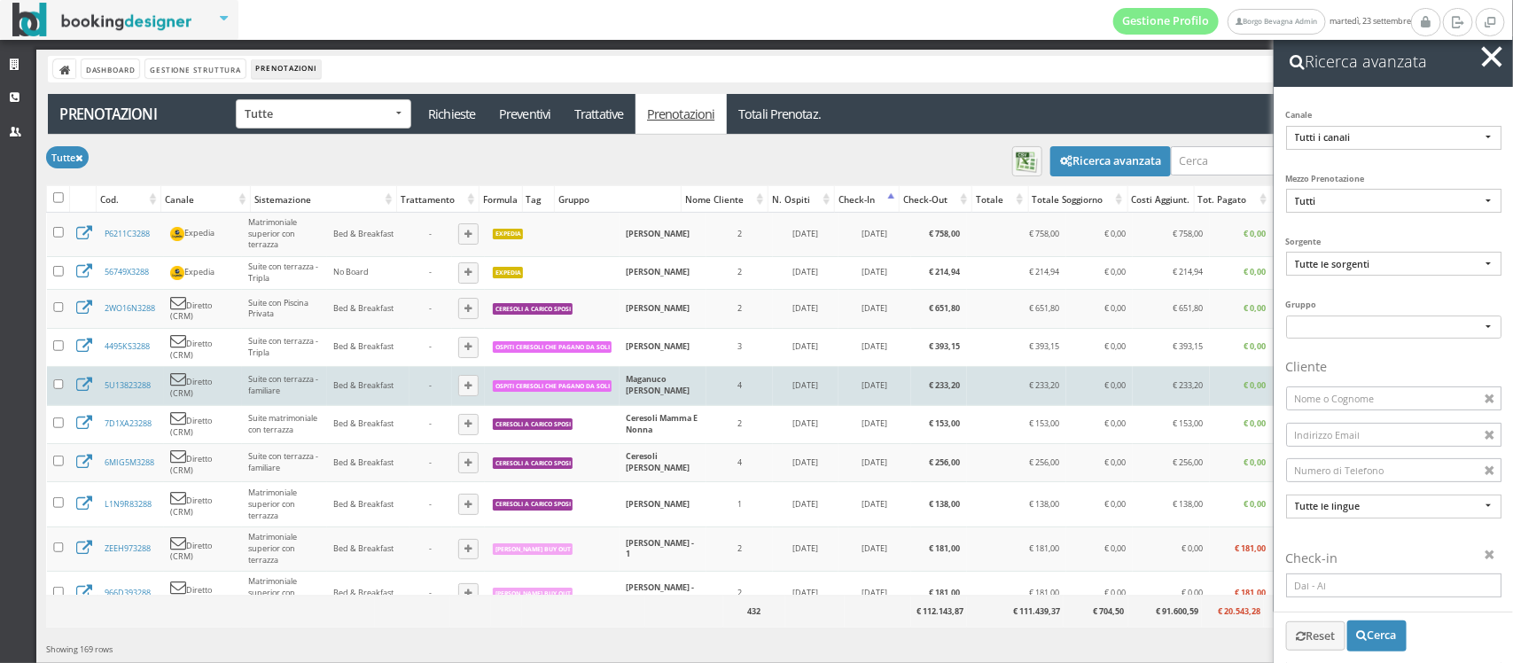
drag, startPoint x: 1479, startPoint y: 59, endPoint x: 1198, endPoint y: 365, distance: 416.0
click at [1198, 365] on body "Ricerca avanzata Canale Tutti i canali Diretto (CRM) Booking.com Expedia Bookin…" at bounding box center [756, 331] width 1513 height 663
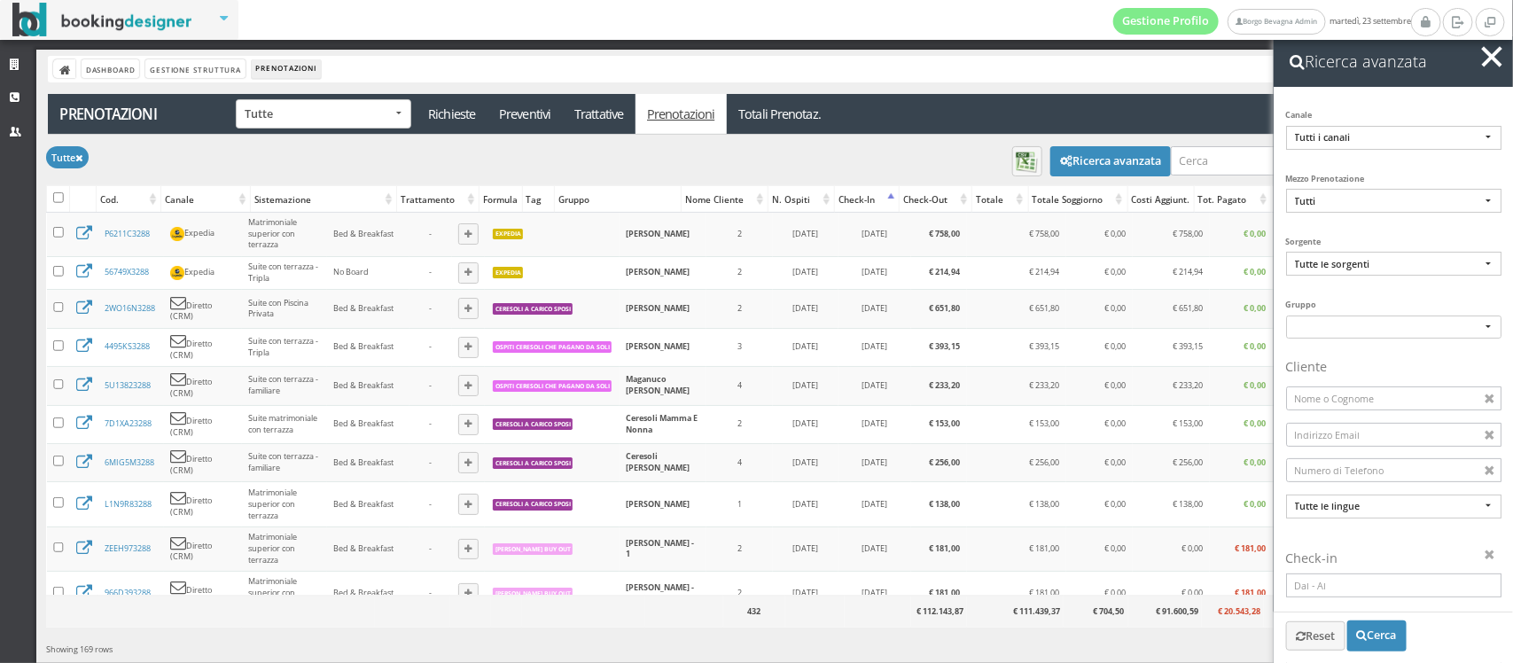
click at [1491, 59] on span "button" at bounding box center [1492, 56] width 20 height 20
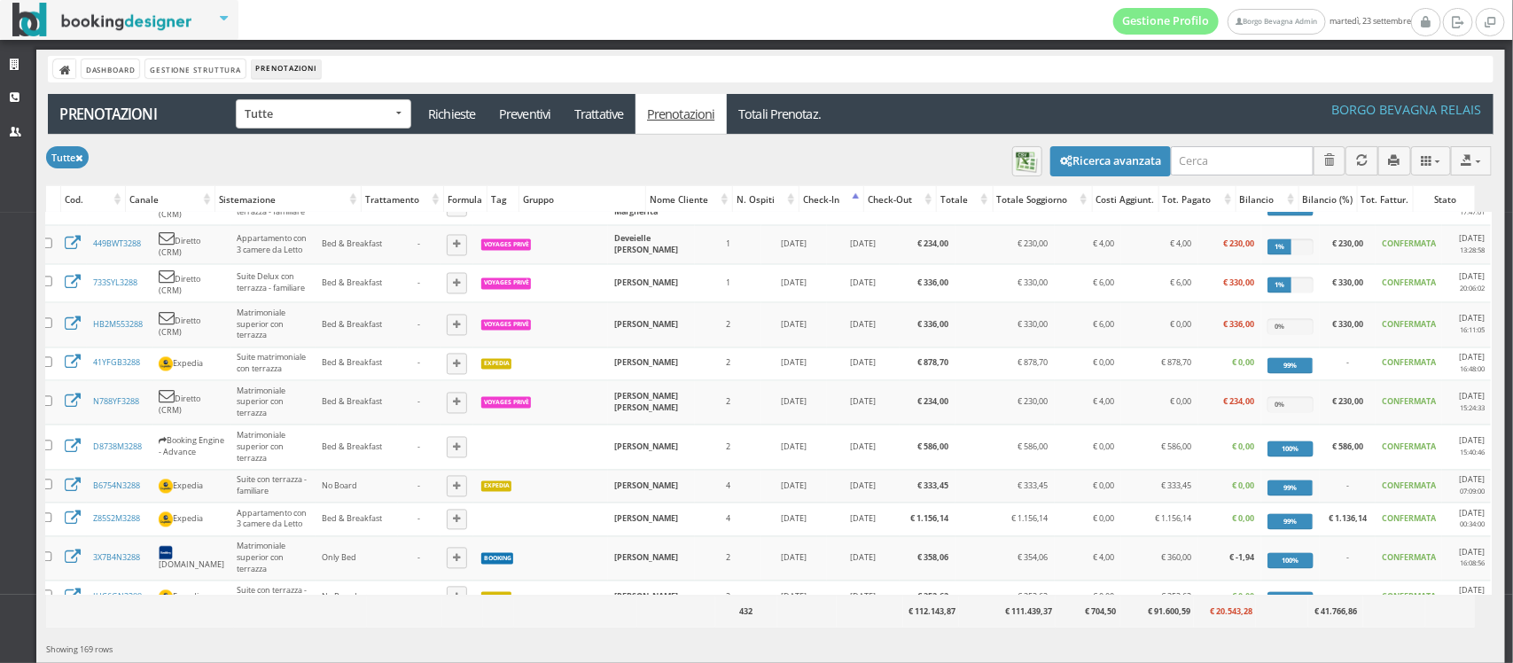
scroll to position [0, 40]
click at [93, 630] on link "7P8TV43288" at bounding box center [115, 636] width 44 height 12
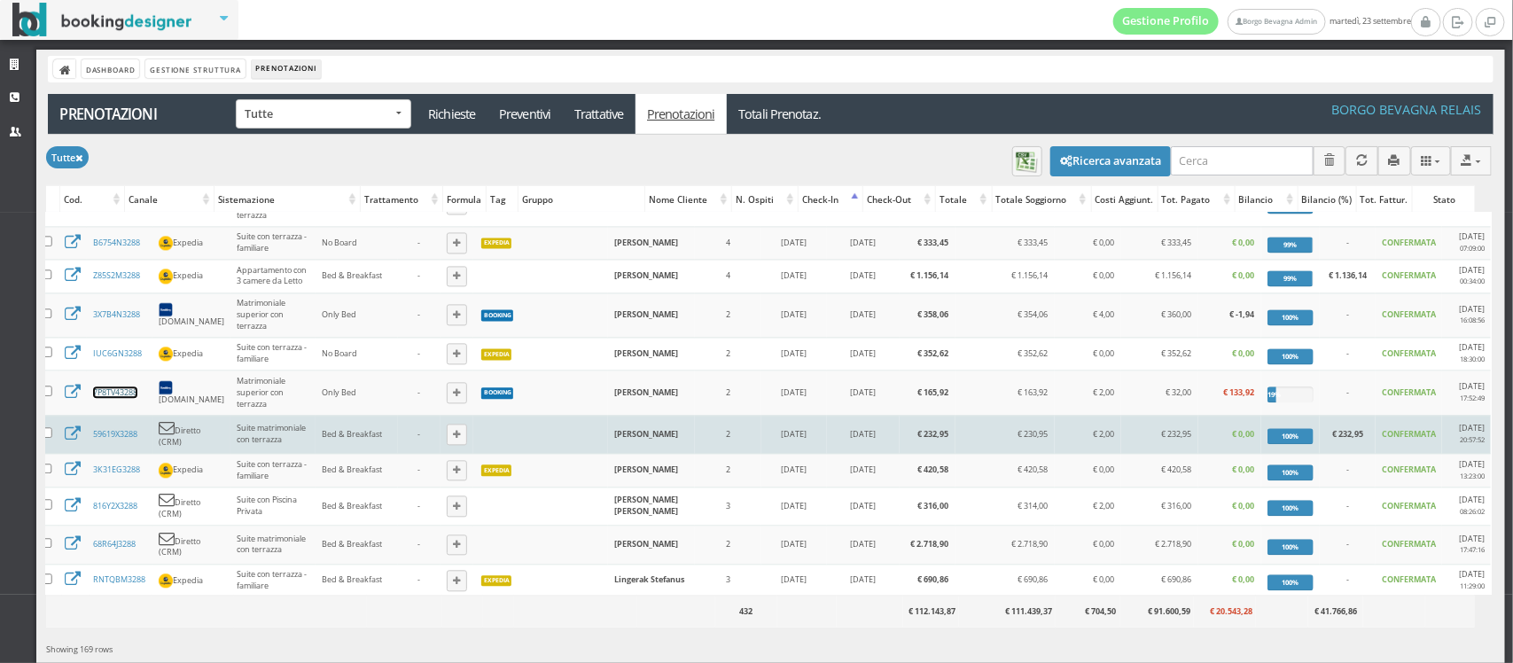
scroll to position [0, 0]
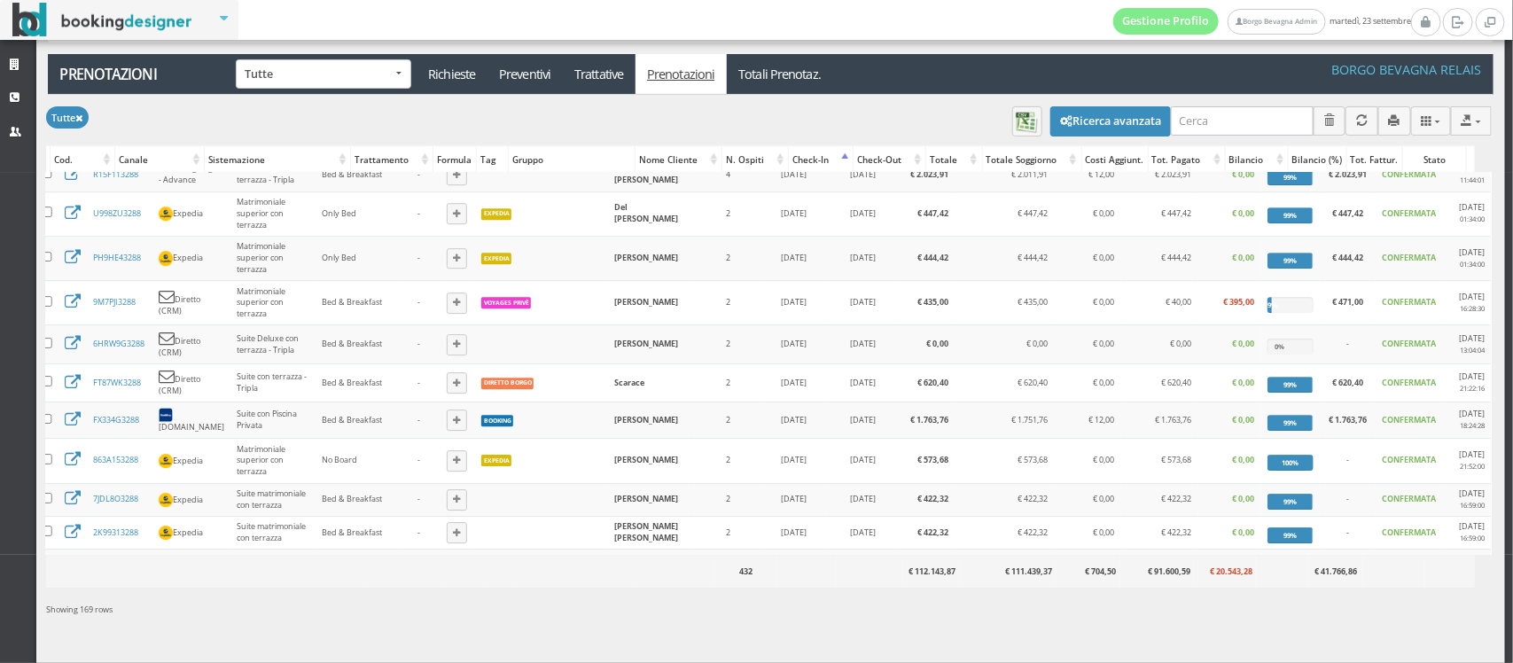
scroll to position [55, 0]
